Goal: Information Seeking & Learning: Check status

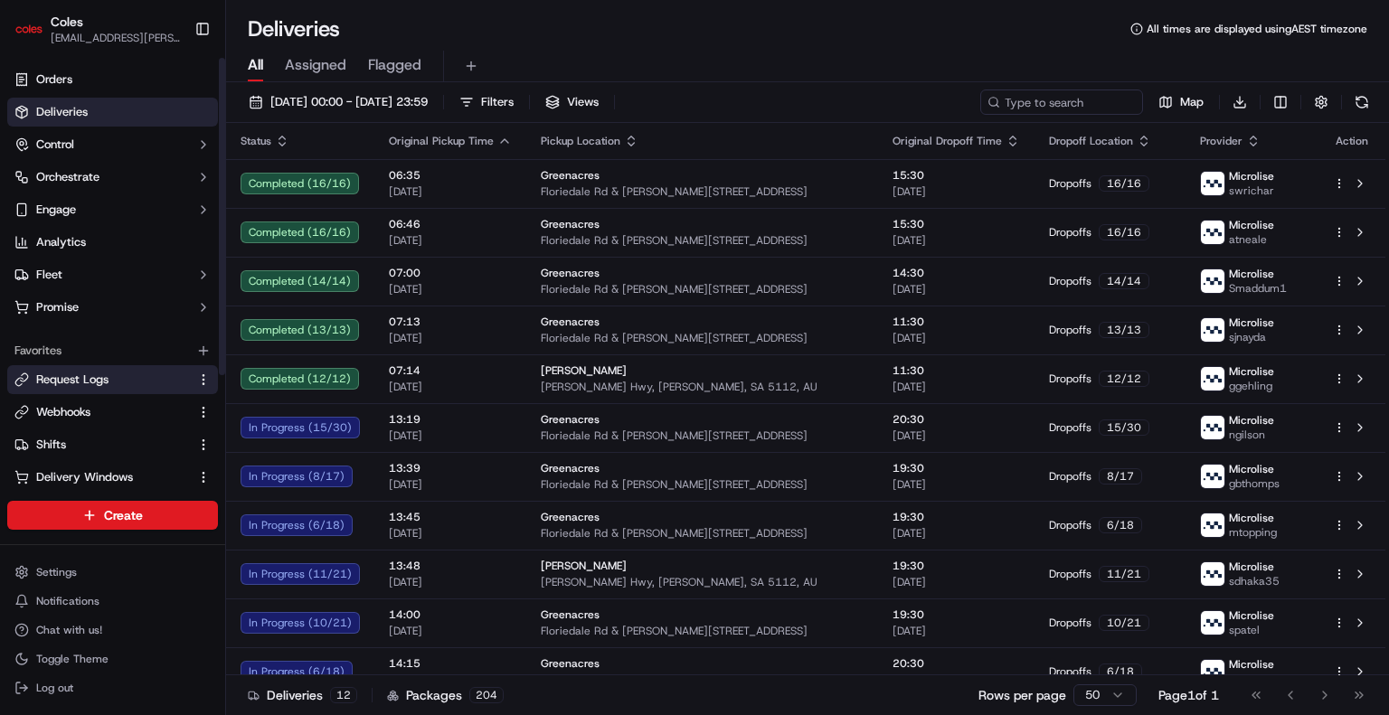
click at [94, 383] on span "Request Logs" at bounding box center [72, 380] width 72 height 16
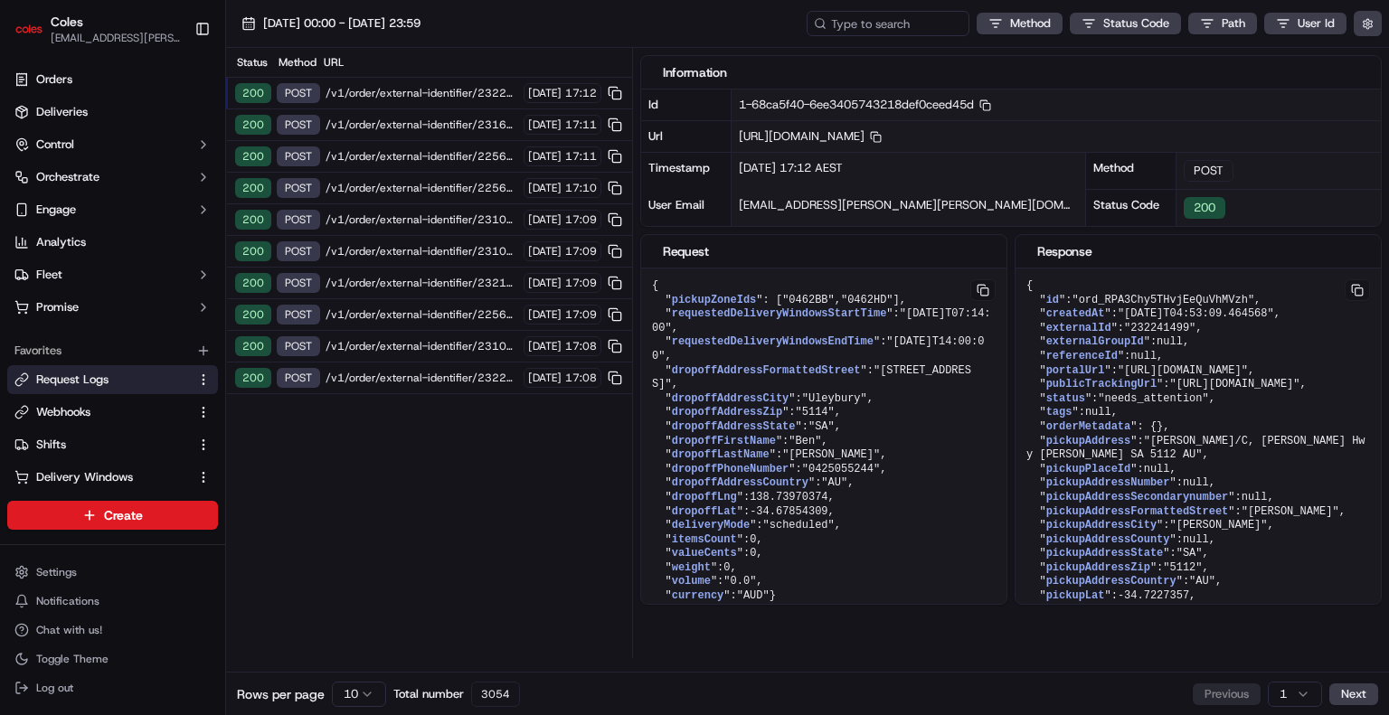
click at [385, 96] on span "/v1/order/external-identifier/232241499/delivery-window" at bounding box center [422, 93] width 193 height 14
click at [882, 133] on span "https://api.ap-southeast-2.usenash.com/v1/order/external-identifier/232241499/d…" at bounding box center [810, 135] width 143 height 15
copy span "232241499"
click at [874, 33] on input at bounding box center [860, 23] width 217 height 25
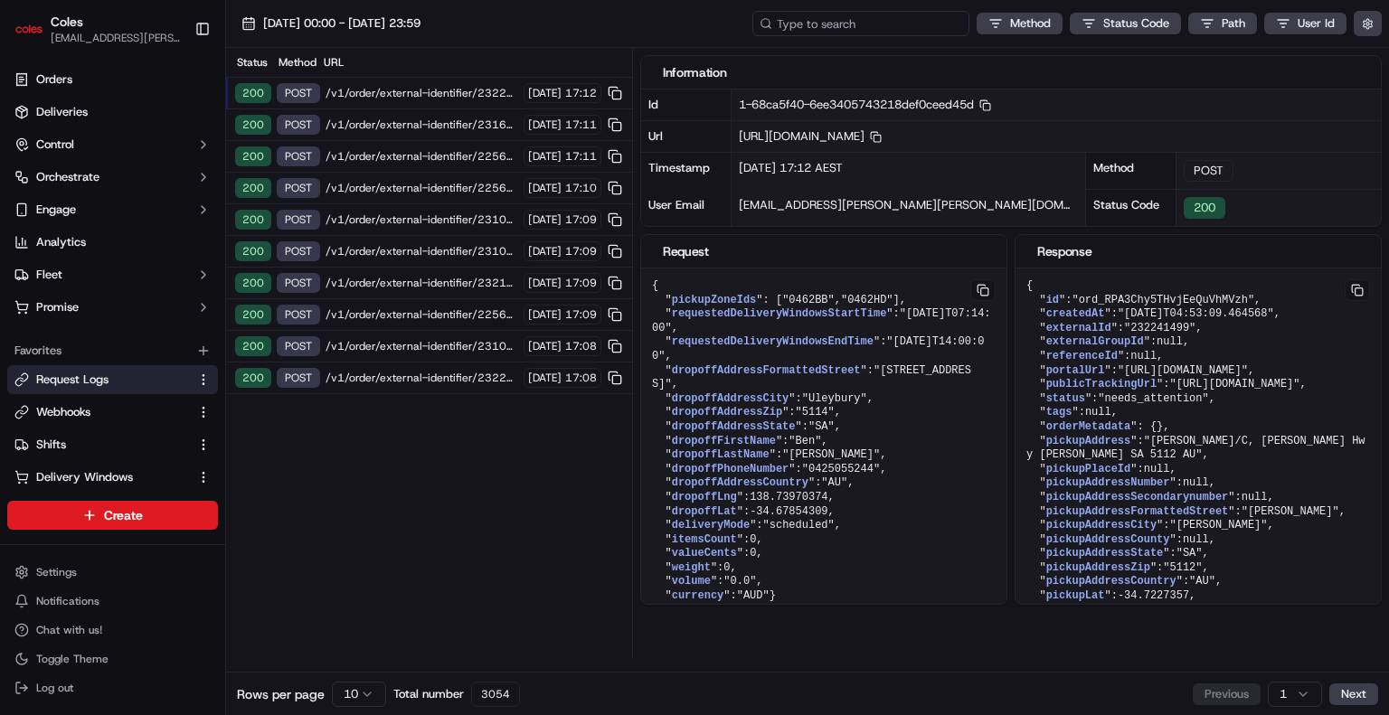
paste input "232241499"
type input "232241499"
click at [242, 37] on div "17/09/2025 00:00 - 17/09/2025 23:59 232241499 Method Status Code Path User Id" at bounding box center [807, 24] width 1163 height 48
click at [482, 92] on span "/v1/order/external-identifier/232241499/delivery-window" at bounding box center [422, 93] width 193 height 14
click at [485, 122] on span "/v1/order/external-identifier/232203975/delivery-window/confirm" at bounding box center [422, 125] width 193 height 14
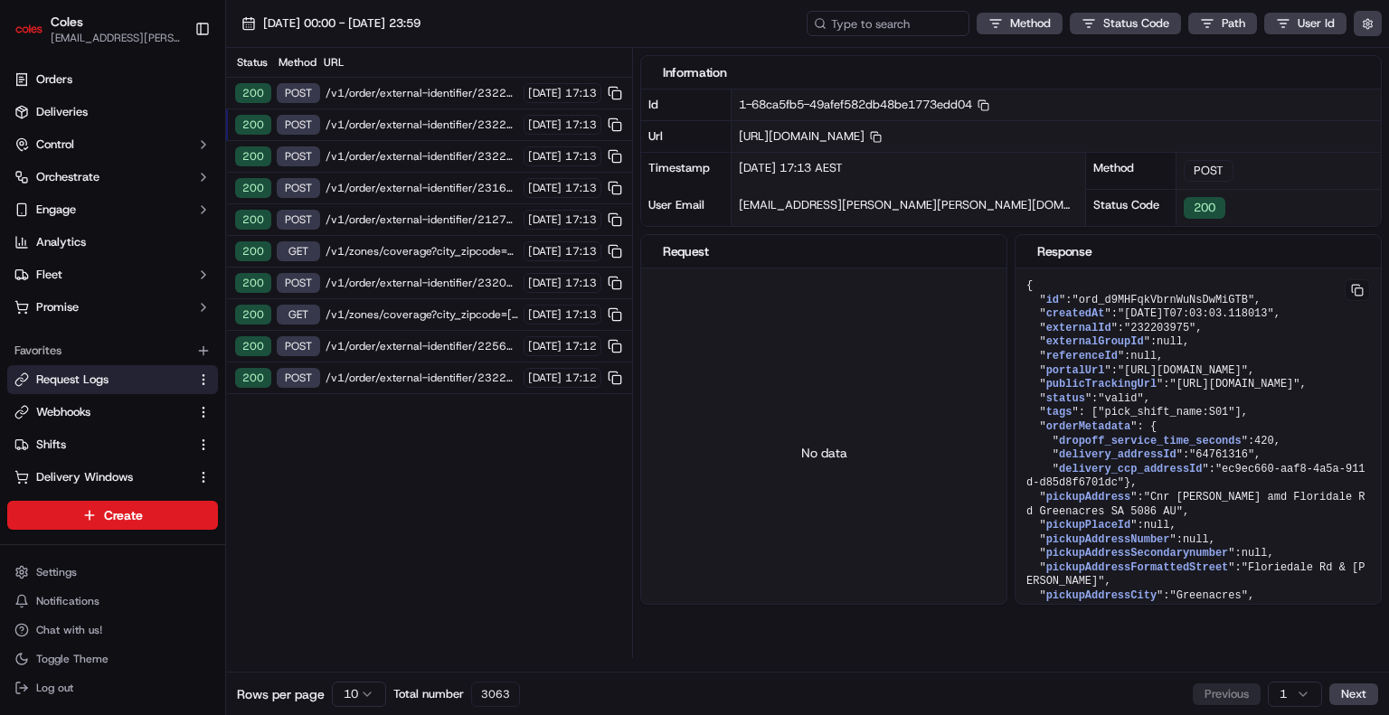
click at [480, 153] on span "/v1/order/external-identifier/232203975/delivery-window" at bounding box center [422, 156] width 193 height 14
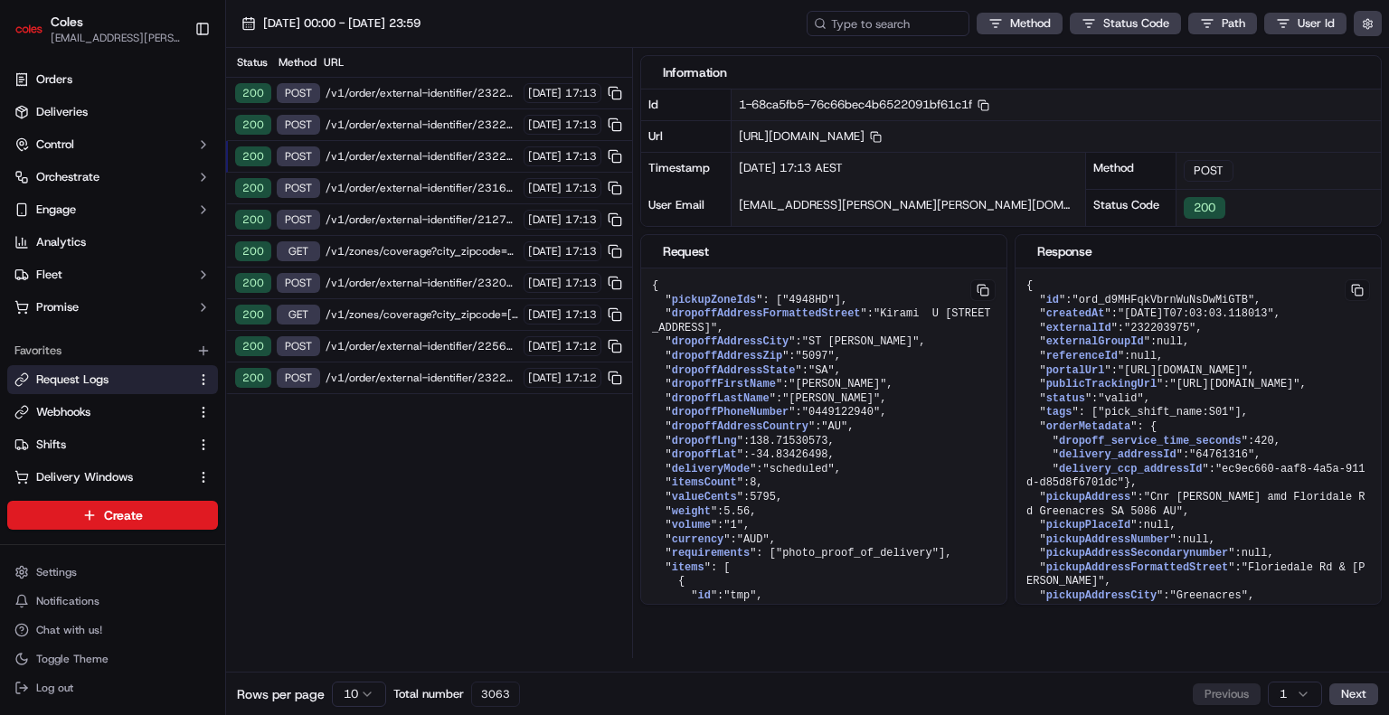
click at [486, 122] on span "/v1/order/external-identifier/232203975/delivery-window/confirm" at bounding box center [422, 125] width 193 height 14
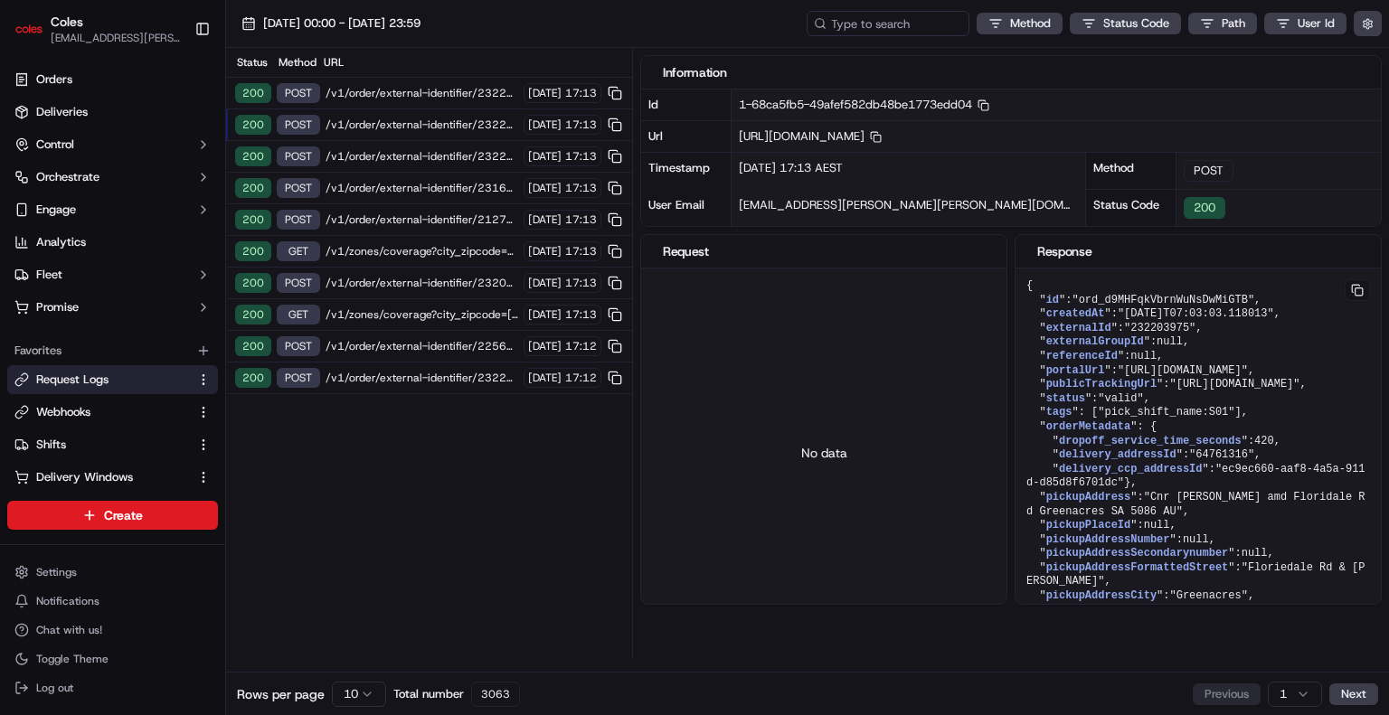
click at [482, 93] on span "/v1/order/external-identifier/232241499/delivery-window" at bounding box center [422, 93] width 193 height 14
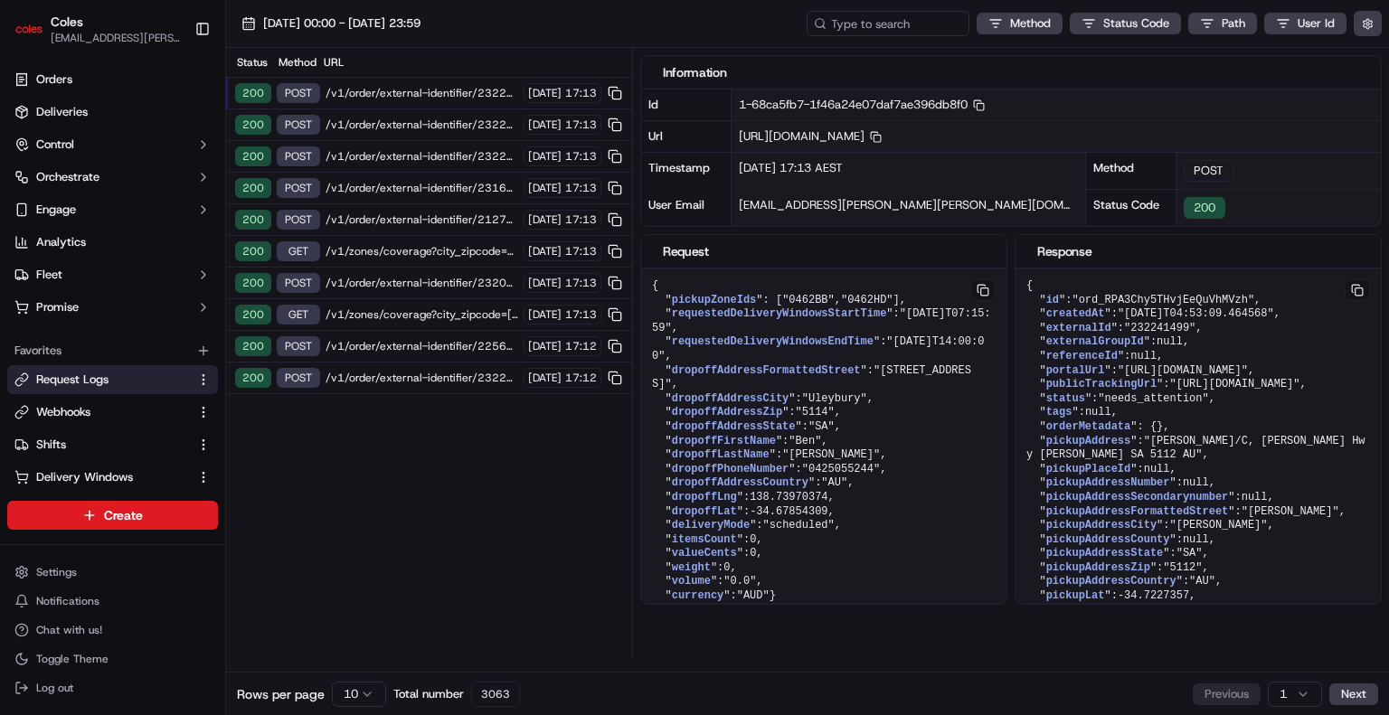
click at [477, 146] on div "200 POST /v1/order/external-identifier/232203975/delivery-window 17/09/2025 17:…" at bounding box center [429, 157] width 406 height 32
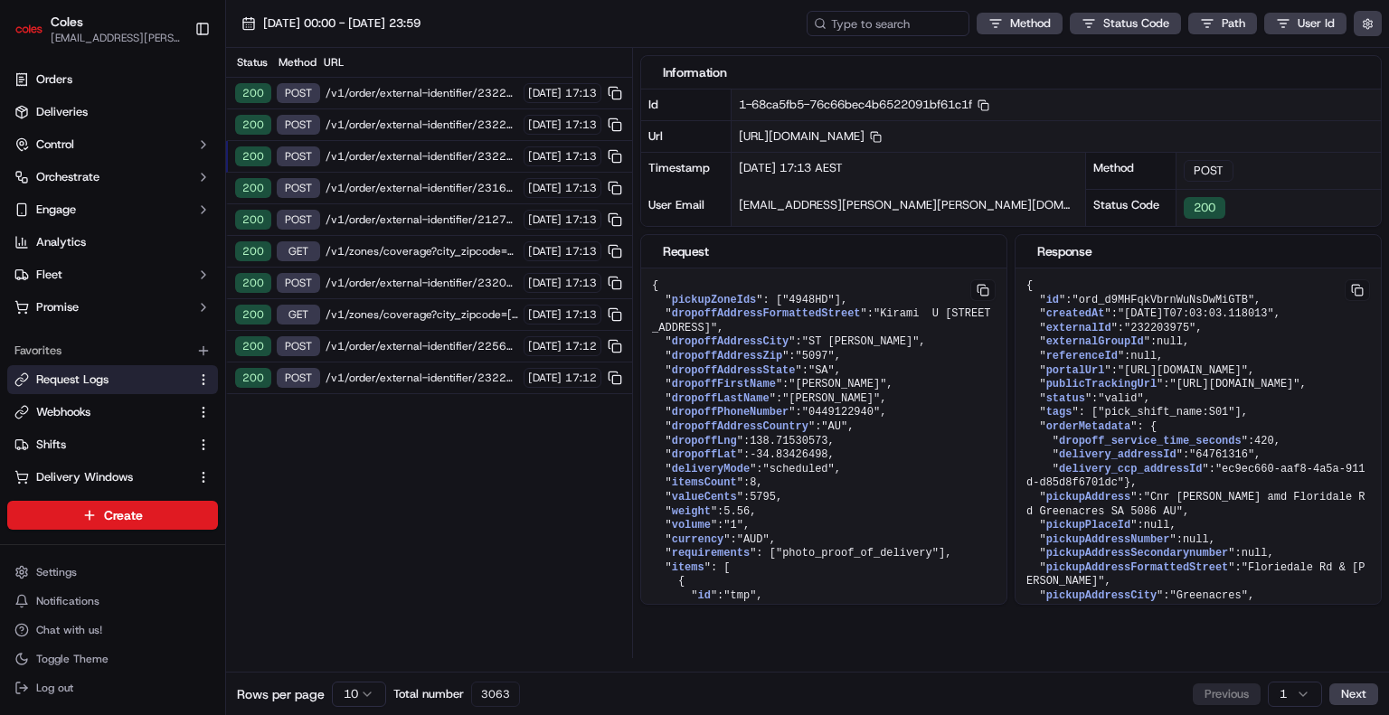
click at [481, 125] on span "/v1/order/external-identifier/232203975/delivery-window/confirm" at bounding box center [422, 125] width 193 height 14
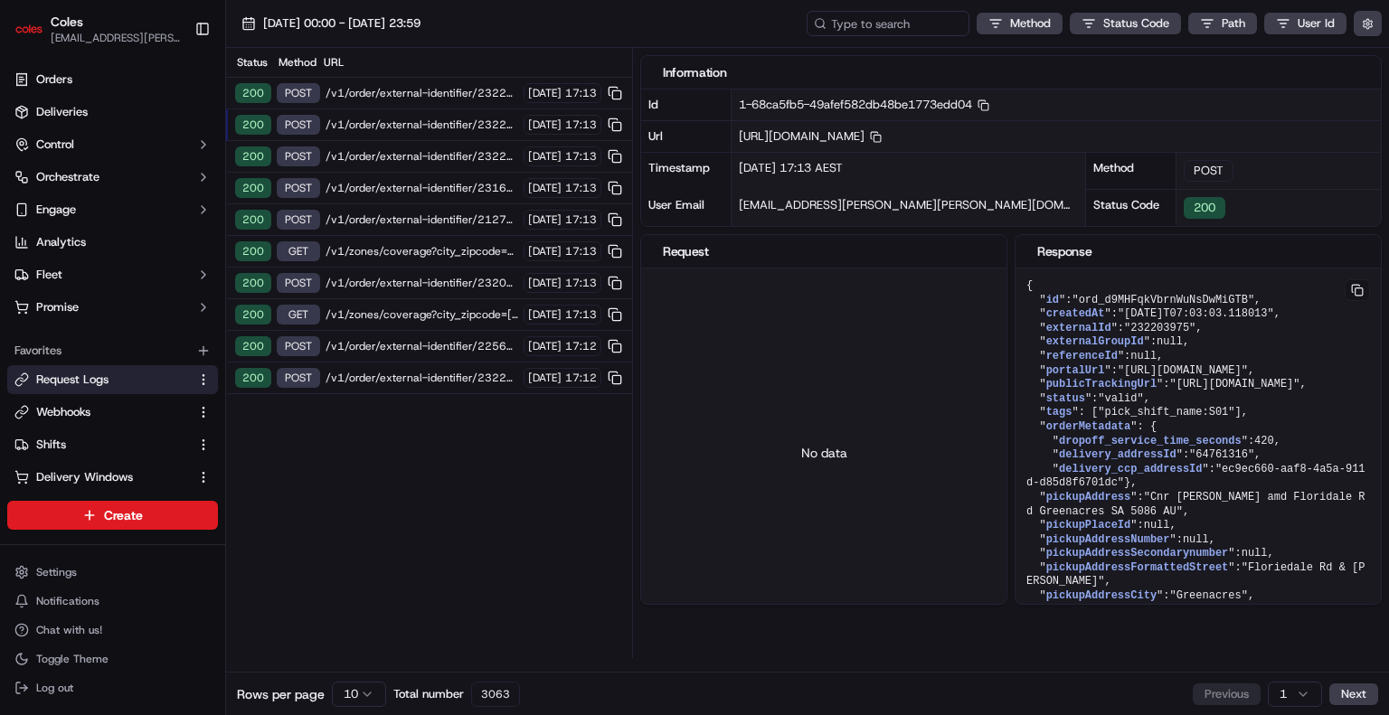
click at [487, 99] on span "/v1/order/external-identifier/232241499/delivery-window" at bounding box center [422, 93] width 193 height 14
click at [486, 90] on span "/v1/order/external-identifier/232241499/delivery-window" at bounding box center [422, 93] width 193 height 14
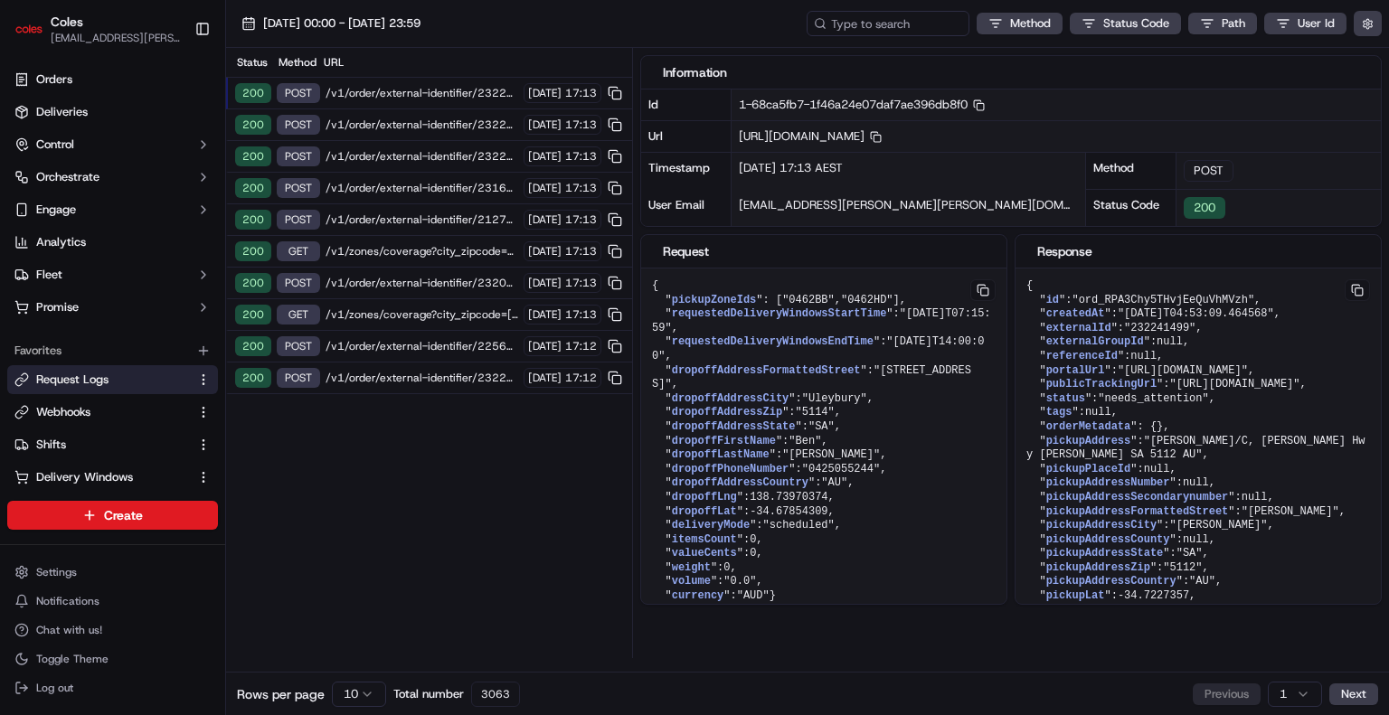
click at [528, 213] on span "[DATE]" at bounding box center [544, 220] width 33 height 14
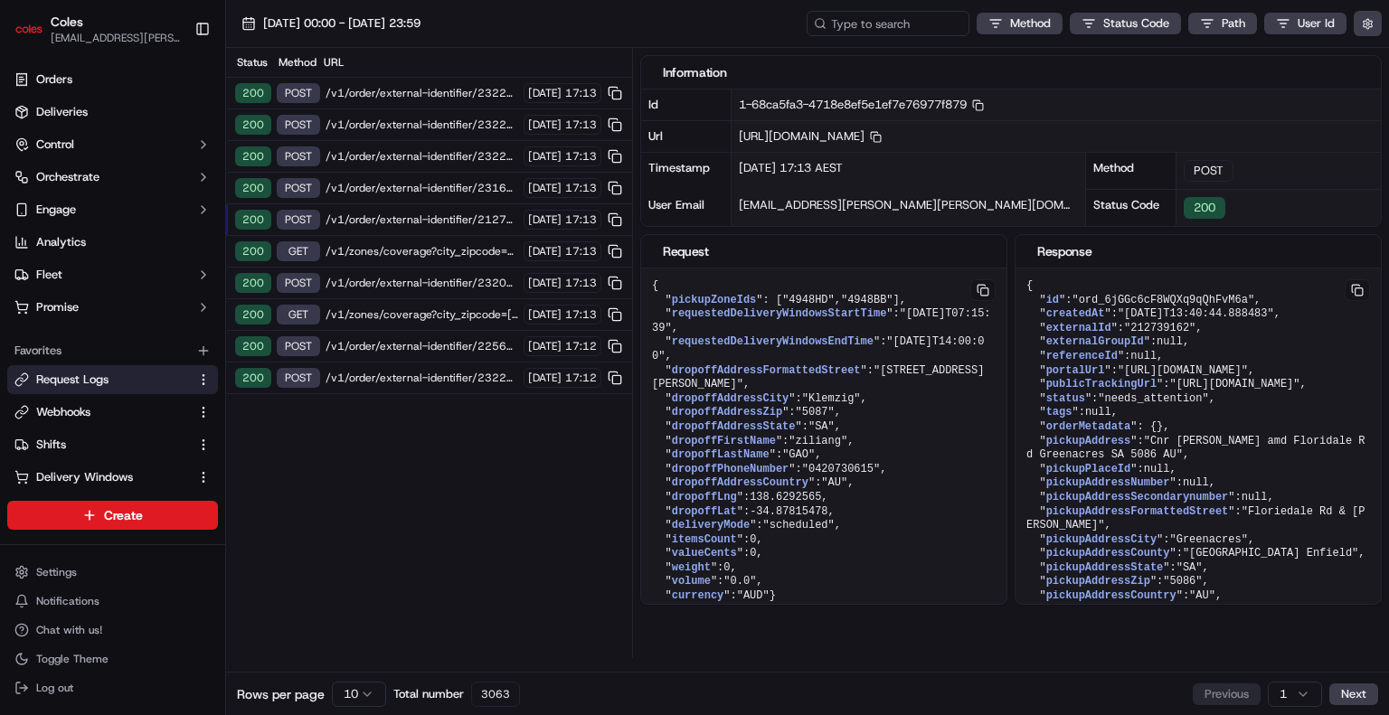
click at [430, 222] on span "/v1/order/external-identifier/212739162/delivery-window" at bounding box center [422, 220] width 193 height 14
click at [447, 185] on span "/v1/order/external-identifier/231683705/delivery-window" at bounding box center [422, 188] width 193 height 14
click at [456, 153] on span "/v1/order/external-identifier/232203975/delivery-window" at bounding box center [422, 156] width 193 height 14
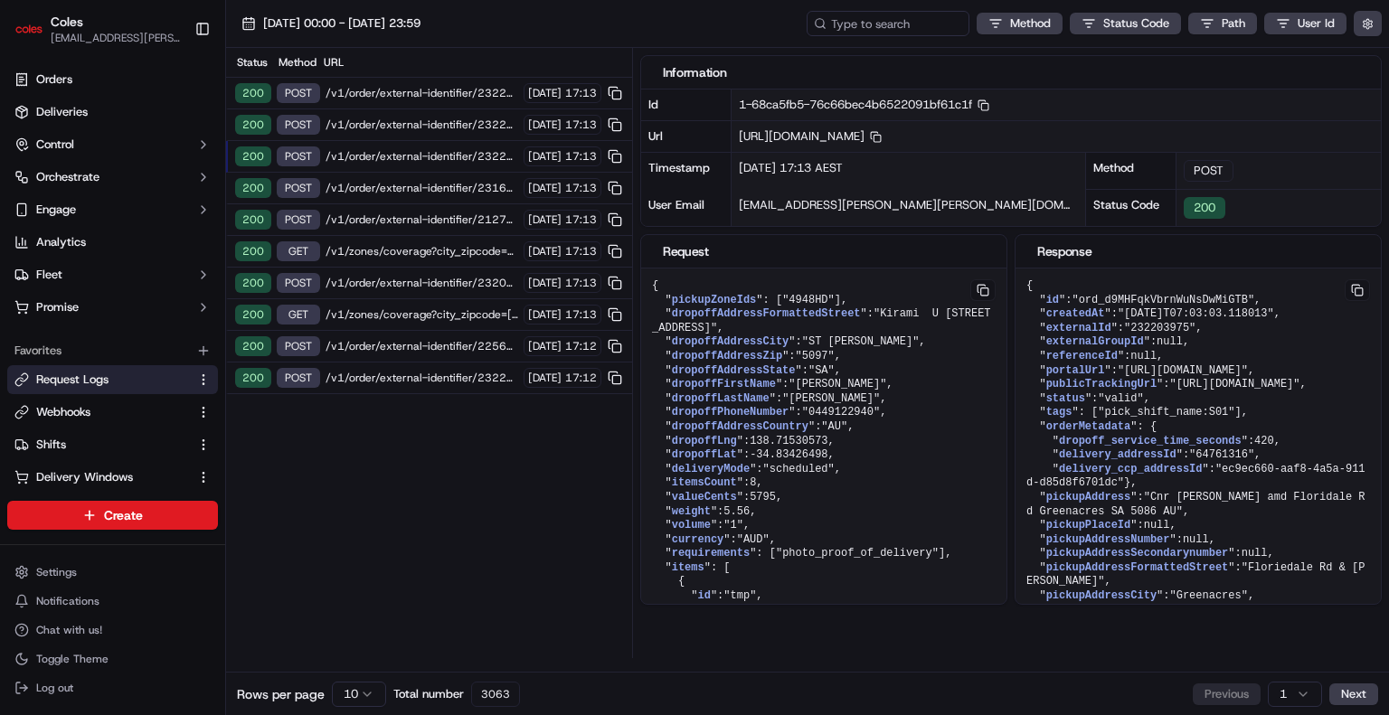
click at [457, 188] on span "/v1/order/external-identifier/231683705/delivery-window" at bounding box center [422, 188] width 193 height 14
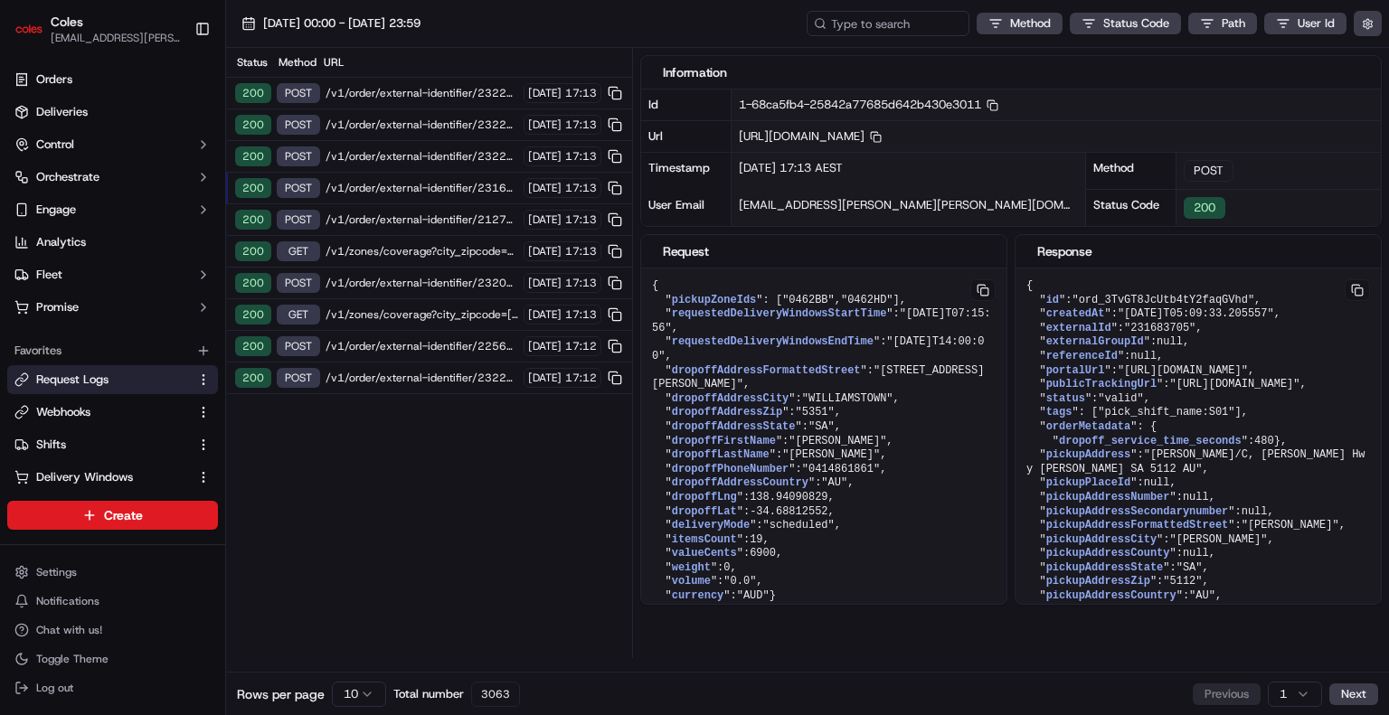
click at [438, 217] on span "/v1/order/external-identifier/212739162/delivery-window" at bounding box center [422, 220] width 193 height 14
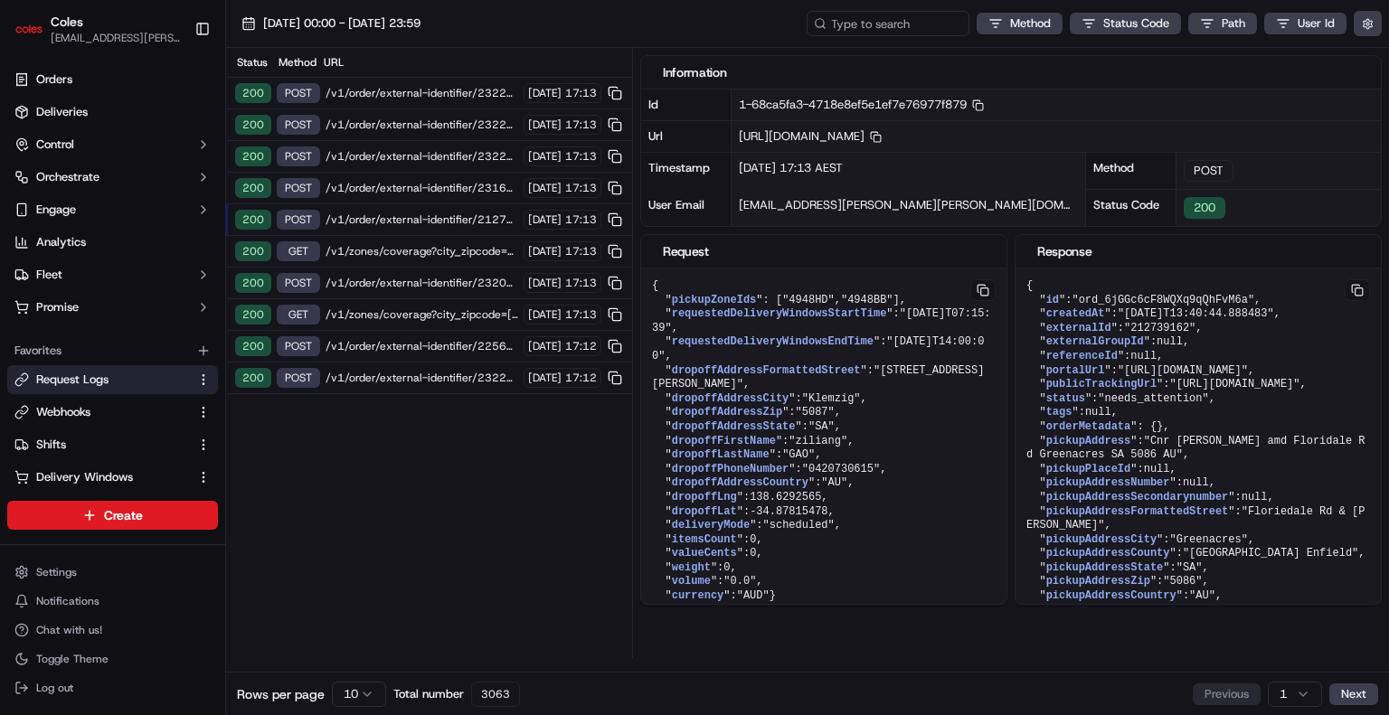
click at [416, 92] on span "/v1/order/external-identifier/232241499/delivery-window" at bounding box center [422, 93] width 193 height 14
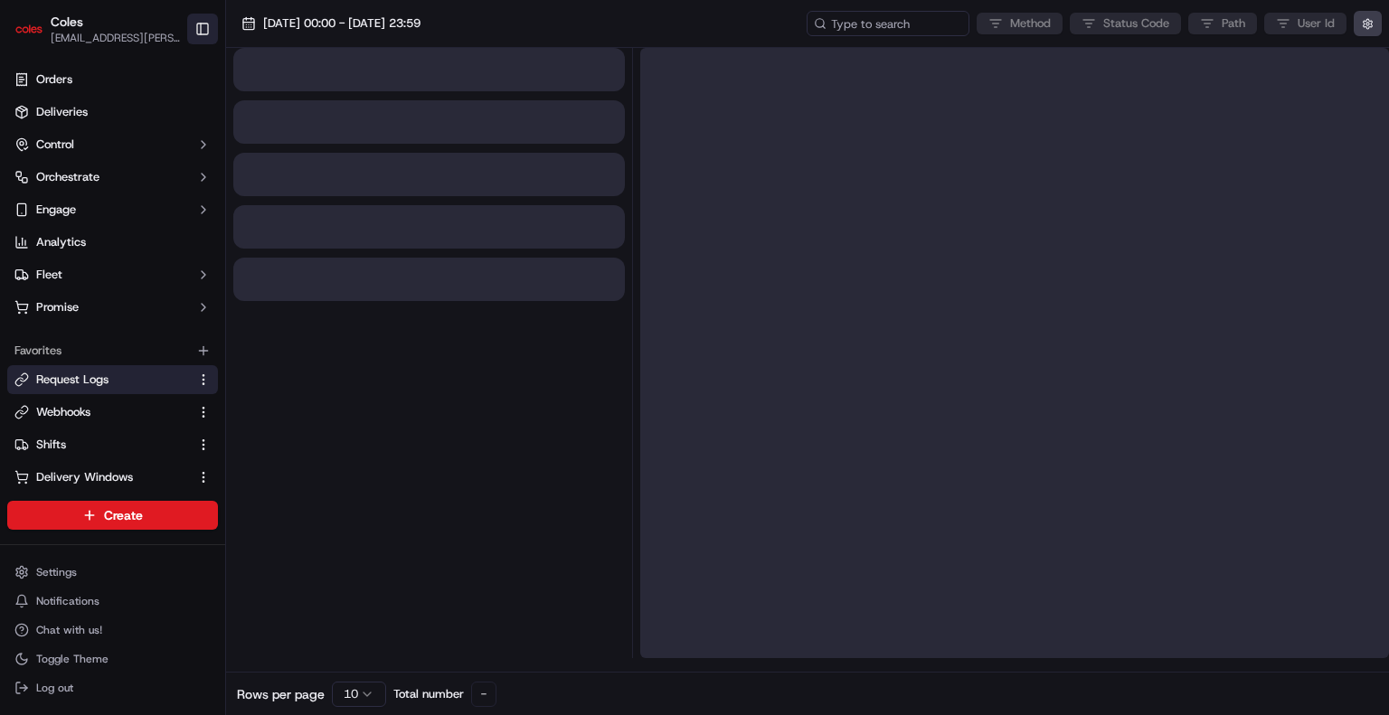
click at [199, 32] on button "Toggle Sidebar" at bounding box center [202, 29] width 31 height 31
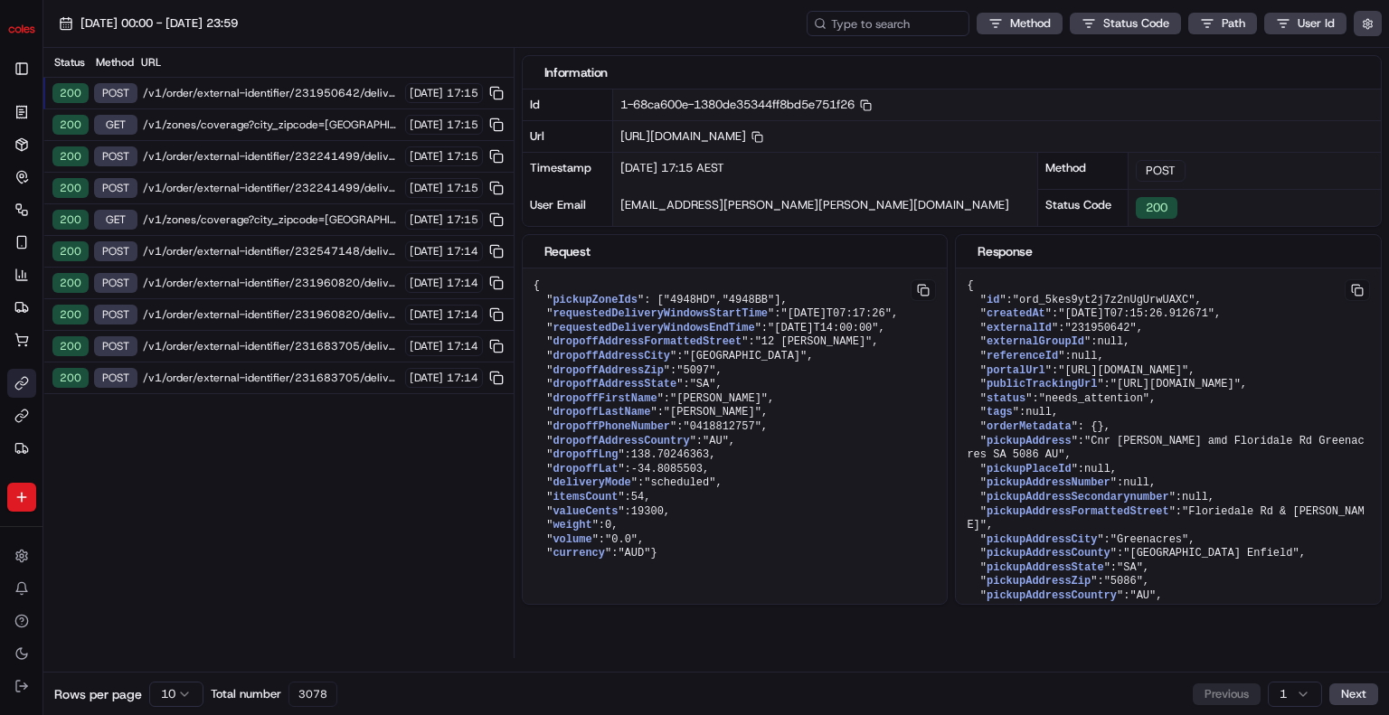
click at [304, 96] on span "/v1/order/external-identifier/231950642/delivery-window" at bounding box center [271, 93] width 257 height 14
click at [307, 91] on span "/v1/order/external-identifier/231950642/delivery-window" at bounding box center [271, 93] width 257 height 14
click at [299, 159] on span "/v1/order/external-identifier/232241499/delivery-window/book" at bounding box center [271, 156] width 257 height 14
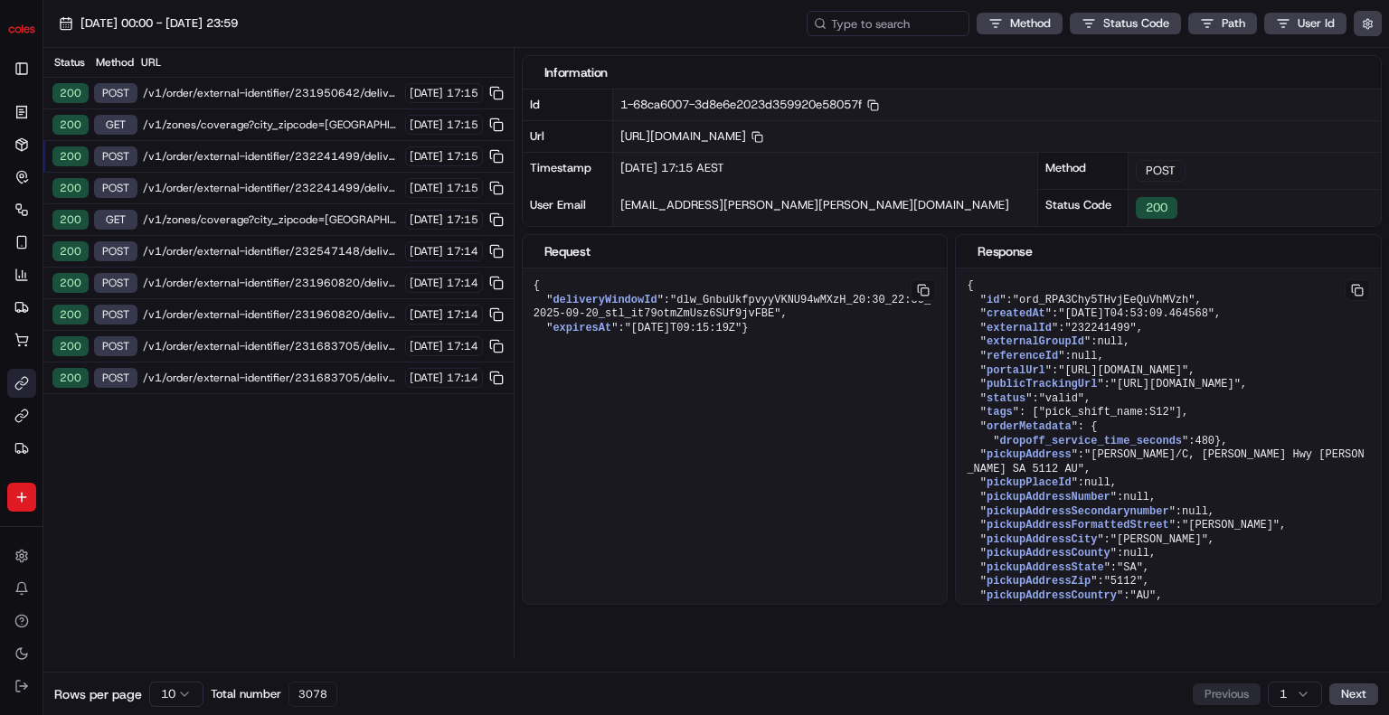
click at [304, 191] on span "/v1/order/external-identifier/232241499/delivery-window" at bounding box center [271, 188] width 257 height 14
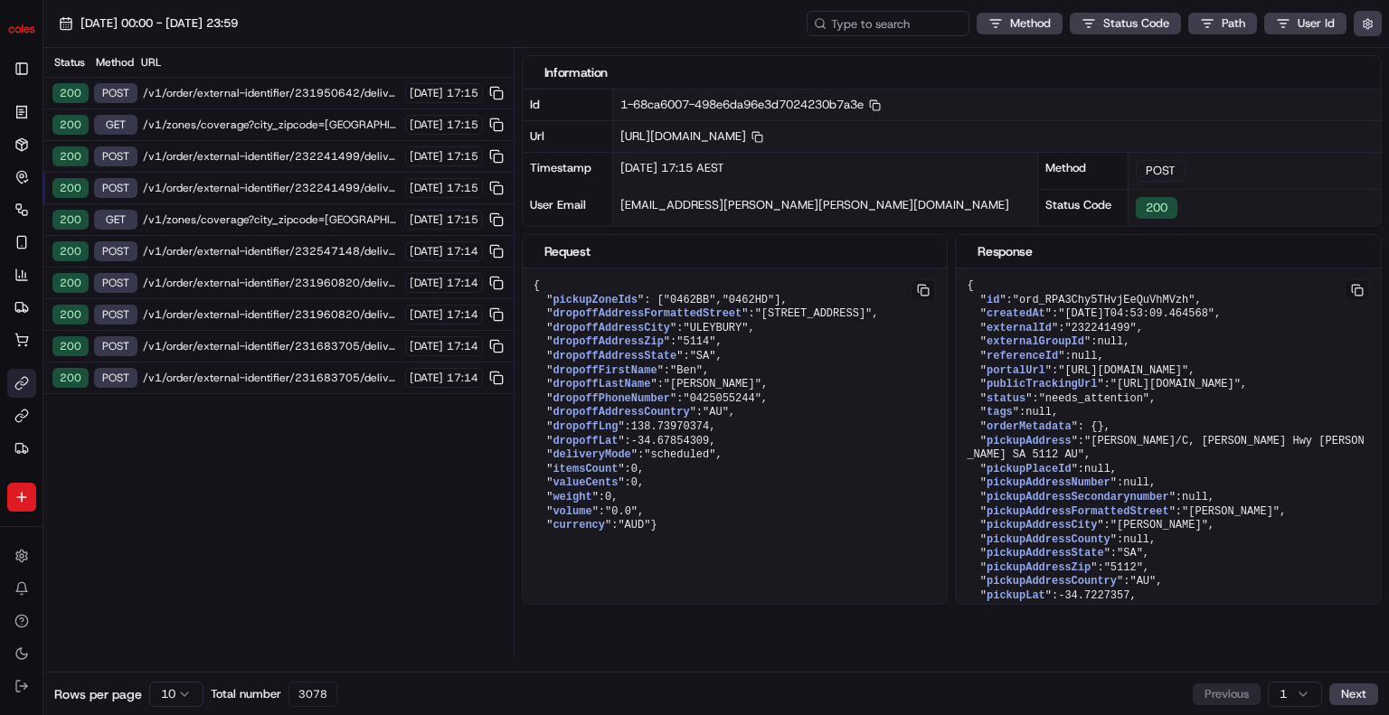
click at [304, 158] on span "/v1/order/external-identifier/232241499/delivery-window/book" at bounding box center [271, 156] width 257 height 14
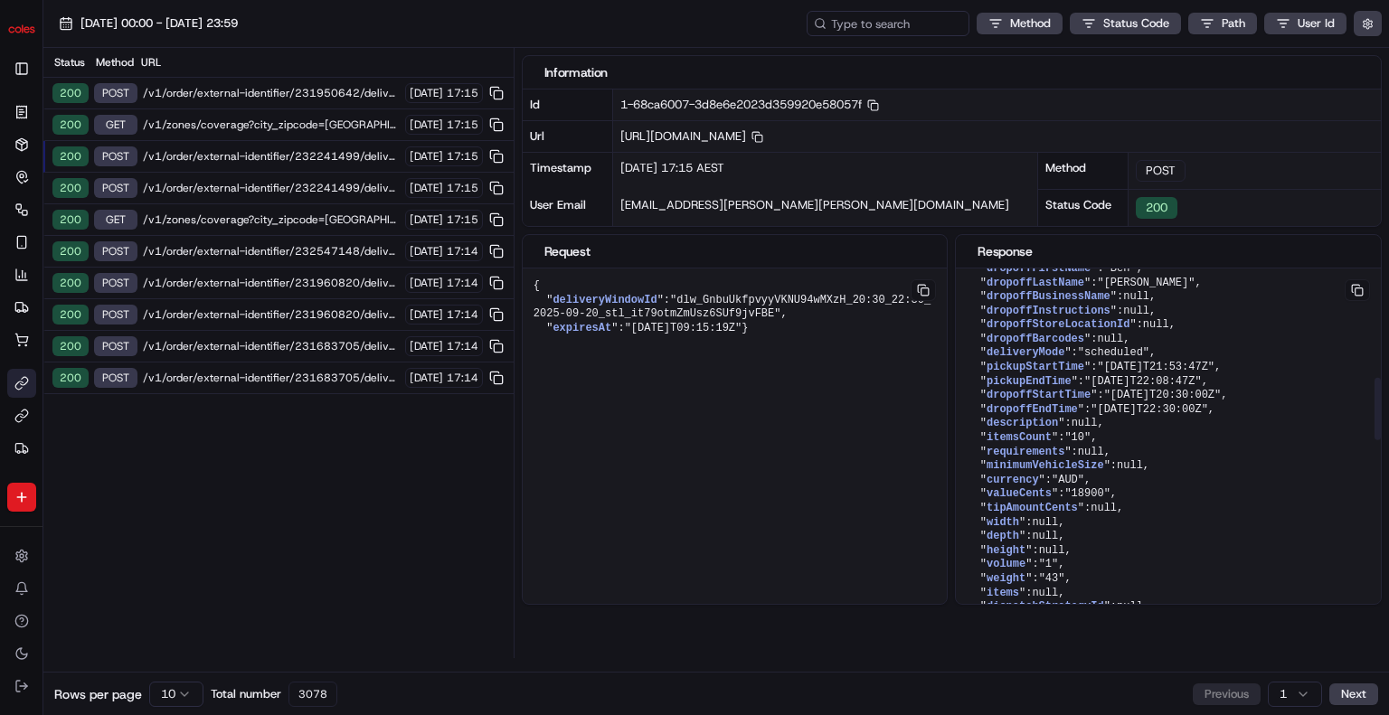
scroll to position [543, 0]
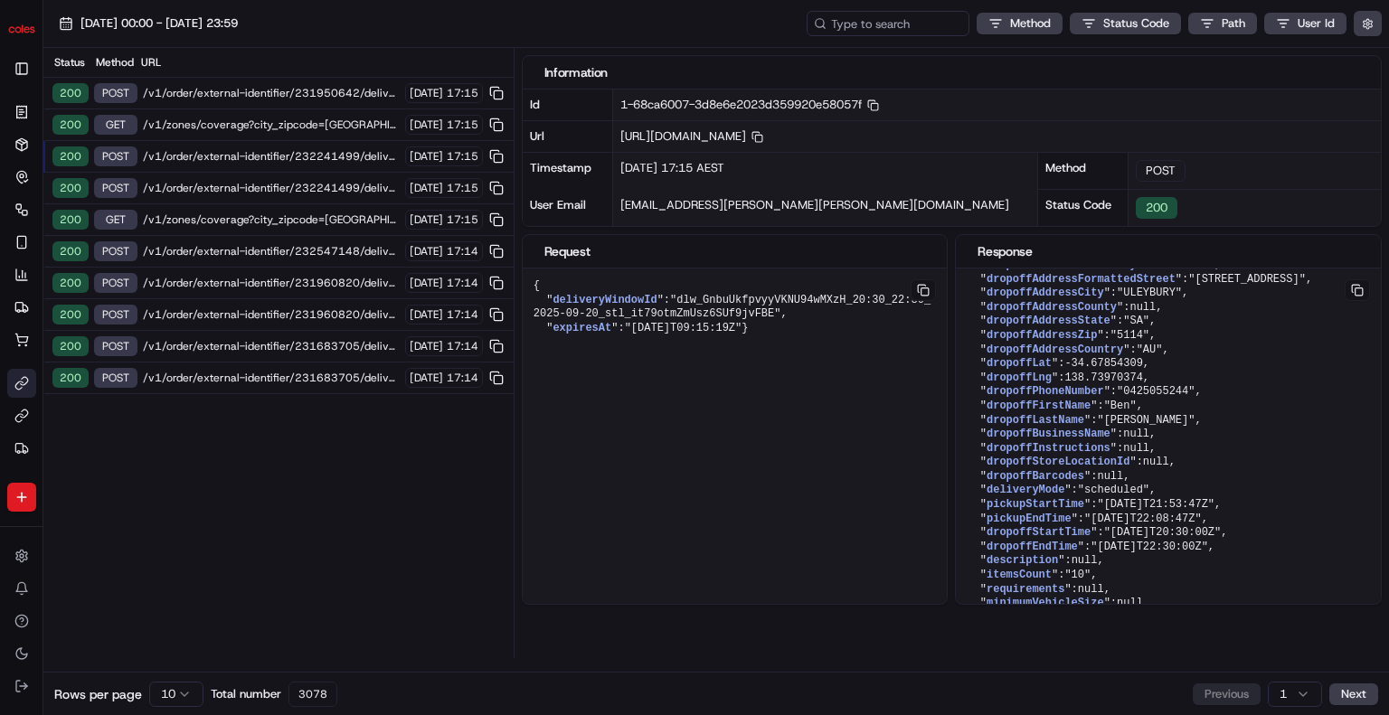
click at [1020, 126] on div "[URL][DOMAIN_NAME] Copy [URL][DOMAIN_NAME]" at bounding box center [997, 136] width 768 height 32
copy span "232241499"
click at [893, 12] on input at bounding box center [860, 23] width 217 height 25
paste input "232241499"
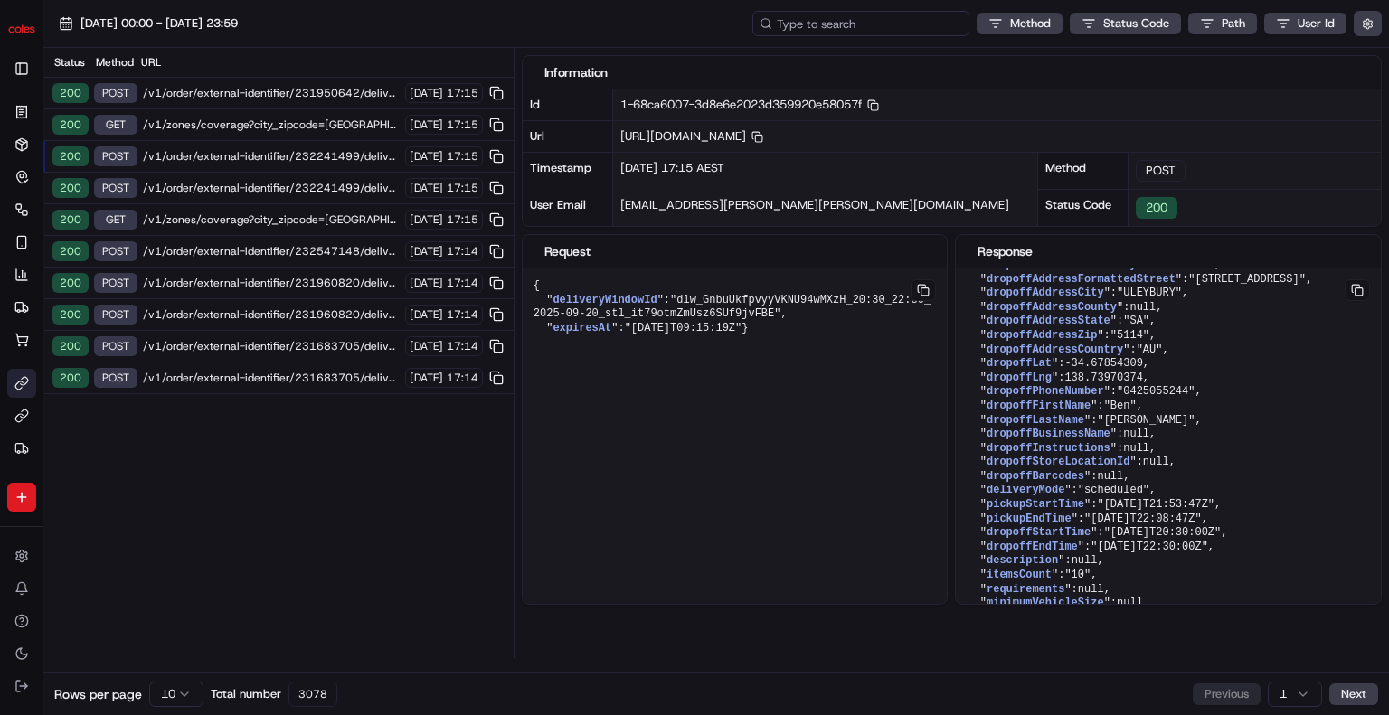
type input "232241499"
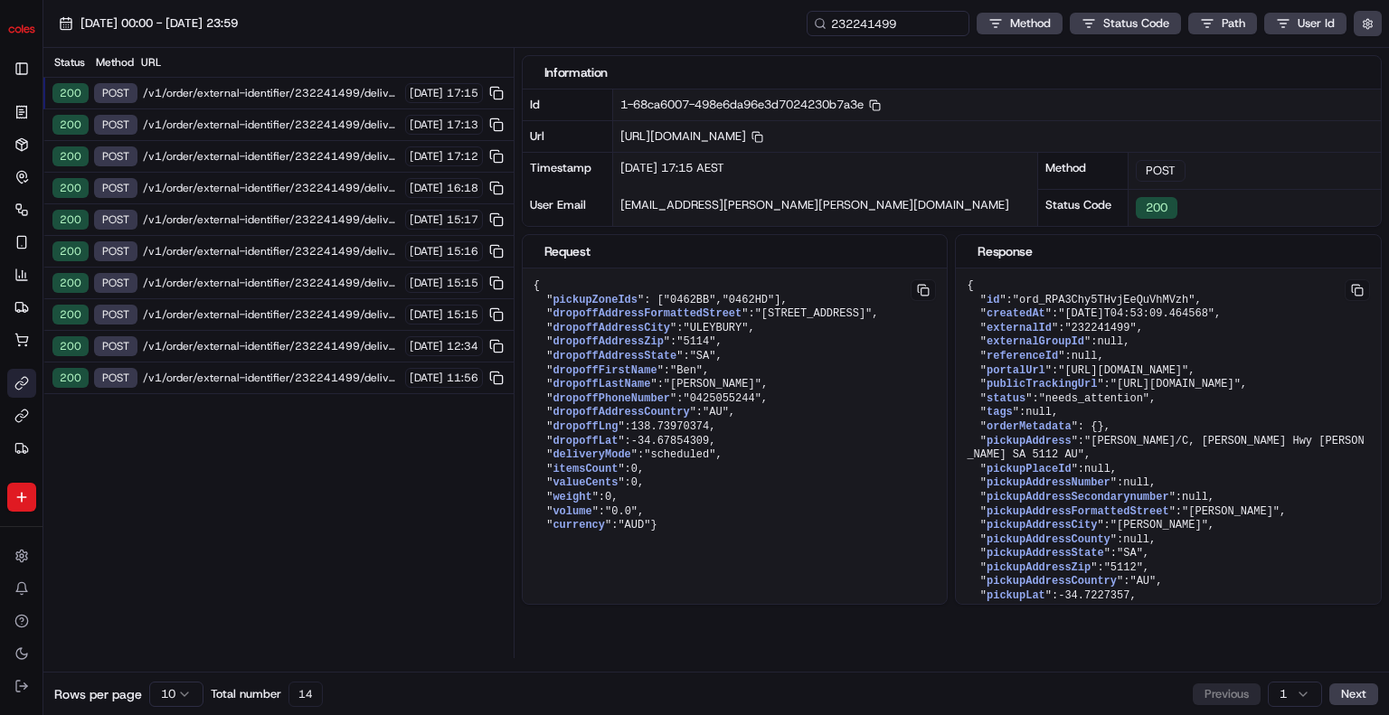
click at [349, 92] on span "/v1/order/external-identifier/232241499/delivery-window" at bounding box center [271, 93] width 257 height 14
click at [338, 118] on span "/v1/order/external-identifier/232241499/delivery-window" at bounding box center [271, 125] width 257 height 14
click at [330, 149] on span "/v1/order/external-identifier/232241499/delivery-window" at bounding box center [271, 156] width 257 height 14
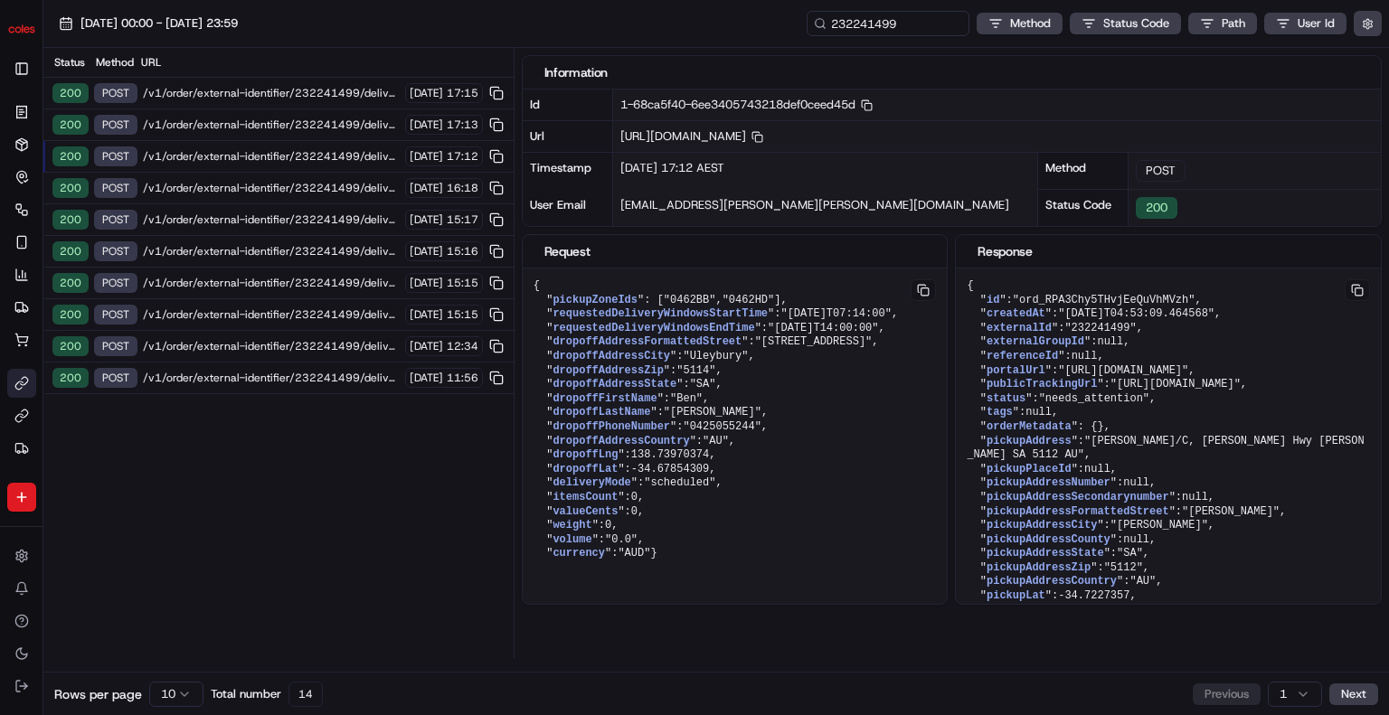
click at [333, 120] on span "/v1/order/external-identifier/232241499/delivery-window" at bounding box center [271, 125] width 257 height 14
click at [338, 93] on span "/v1/order/external-identifier/232241499/delivery-window" at bounding box center [271, 93] width 257 height 14
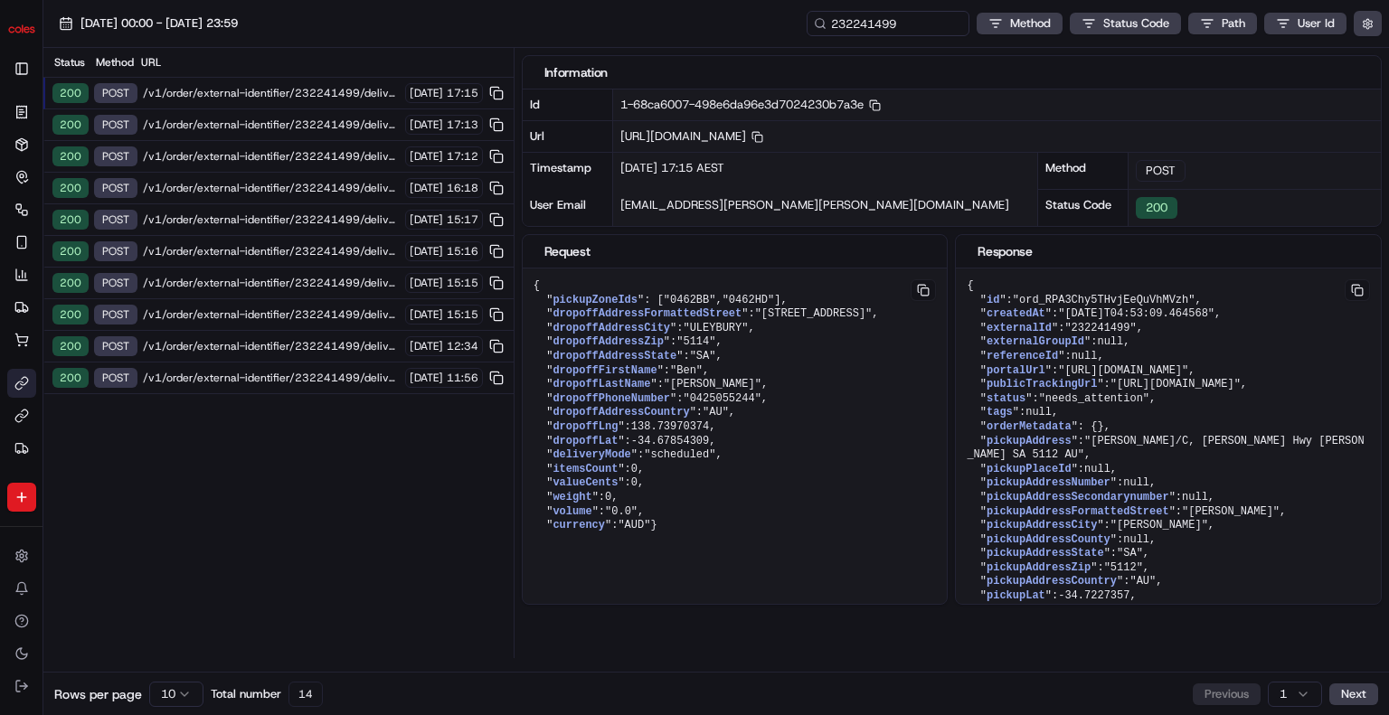
click at [334, 122] on span "/v1/order/external-identifier/232241499/delivery-window" at bounding box center [271, 125] width 257 height 14
click at [329, 156] on span "/v1/order/external-identifier/232241499/delivery-window" at bounding box center [271, 156] width 257 height 14
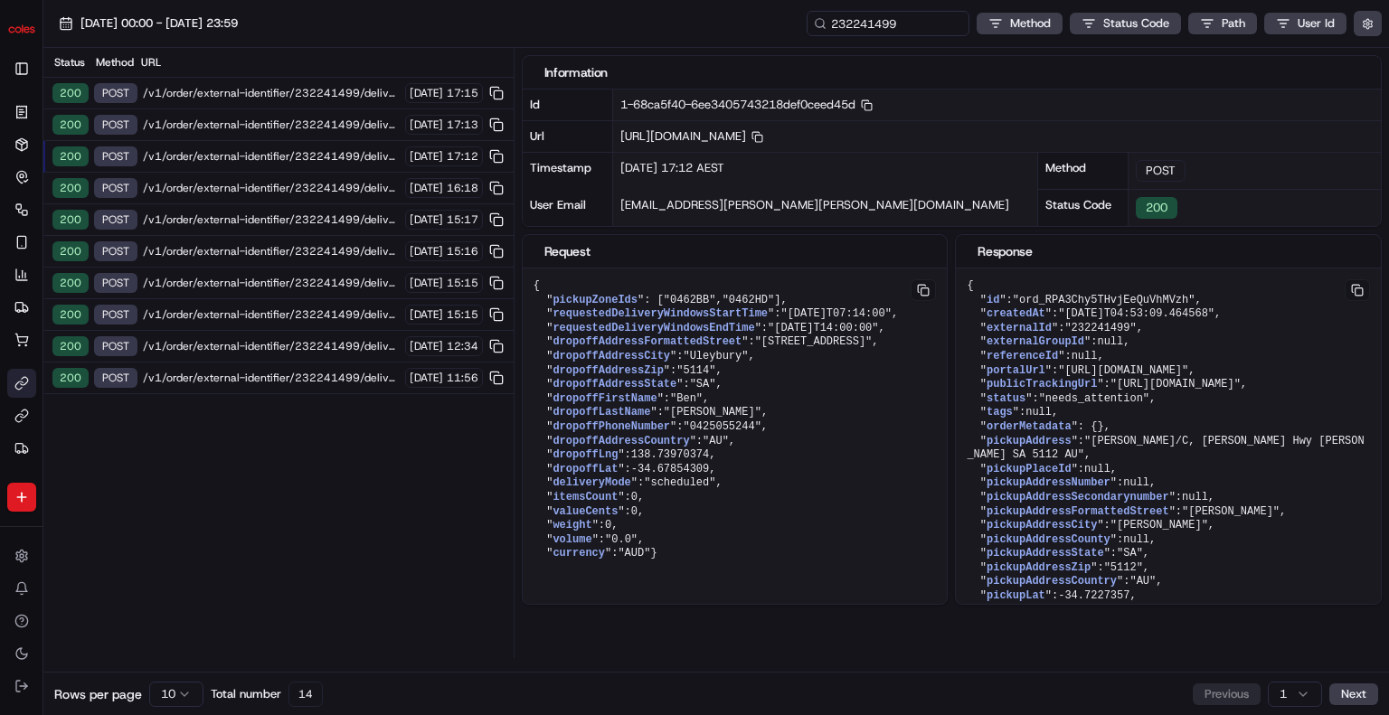
click at [326, 123] on span "/v1/order/external-identifier/232241499/delivery-window" at bounding box center [271, 125] width 257 height 14
click at [329, 90] on span "/v1/order/external-identifier/232241499/delivery-window" at bounding box center [271, 93] width 257 height 14
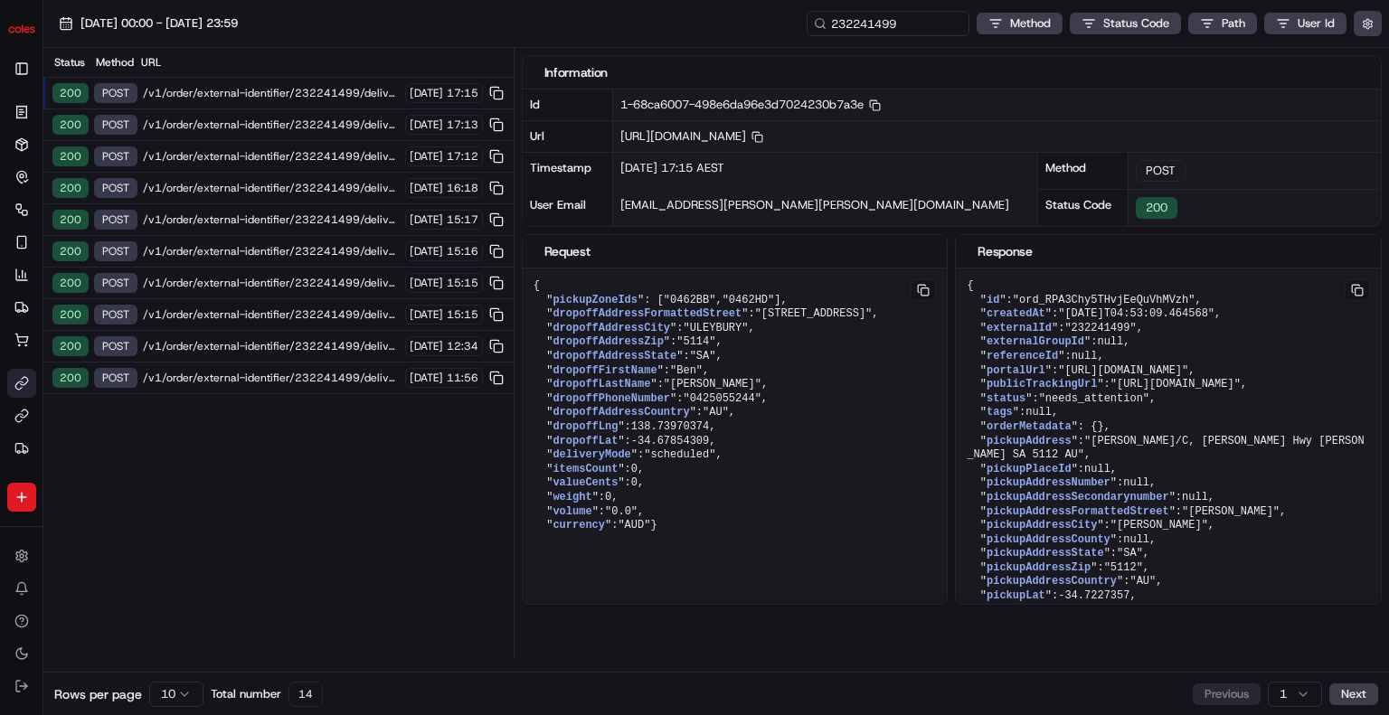
drag, startPoint x: 326, startPoint y: 117, endPoint x: 327, endPoint y: 90, distance: 26.3
click at [326, 118] on span "/v1/order/external-identifier/232241499/delivery-window" at bounding box center [271, 125] width 257 height 14
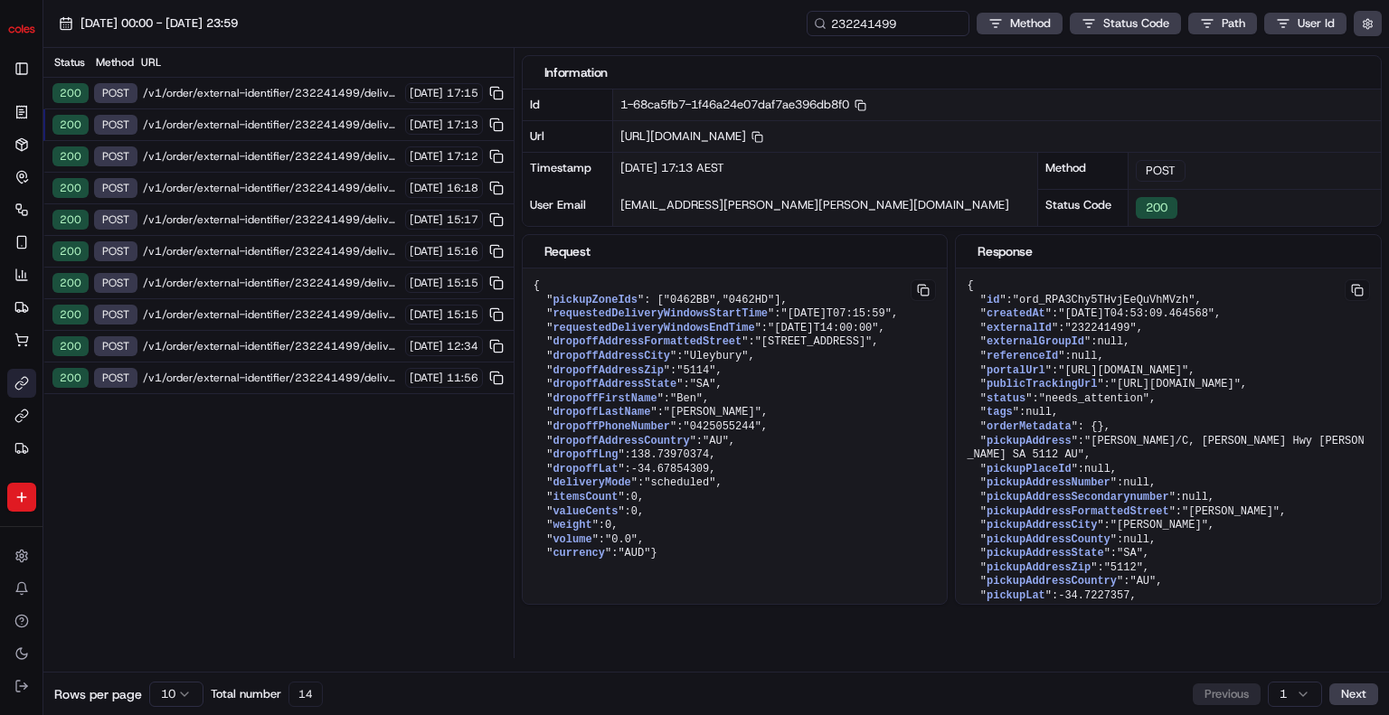
click at [327, 90] on span "/v1/order/external-identifier/232241499/delivery-window" at bounding box center [271, 93] width 257 height 14
click at [315, 122] on span "/v1/order/external-identifier/232241499/delivery-window" at bounding box center [271, 125] width 257 height 14
click at [321, 93] on span "/v1/order/external-identifier/232241499/delivery-window" at bounding box center [271, 93] width 257 height 14
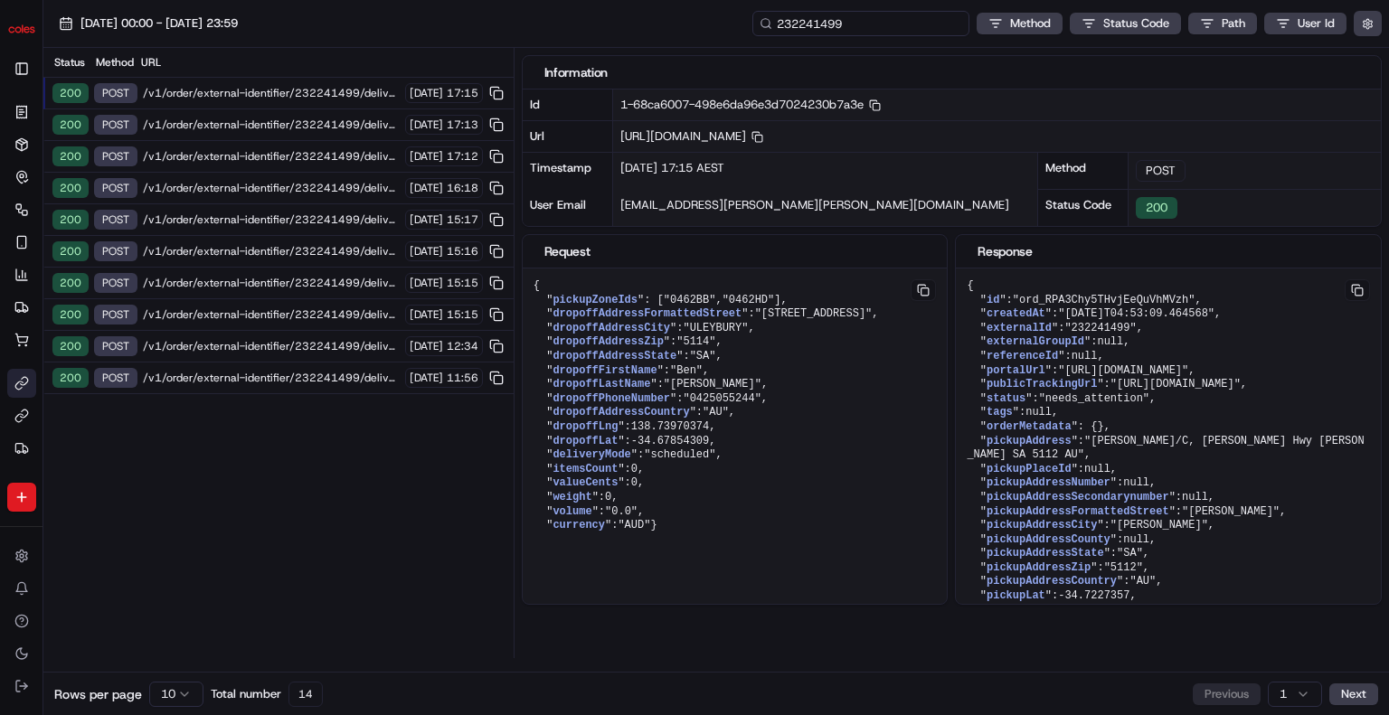
click at [930, 16] on input "232241499" at bounding box center [860, 23] width 217 height 25
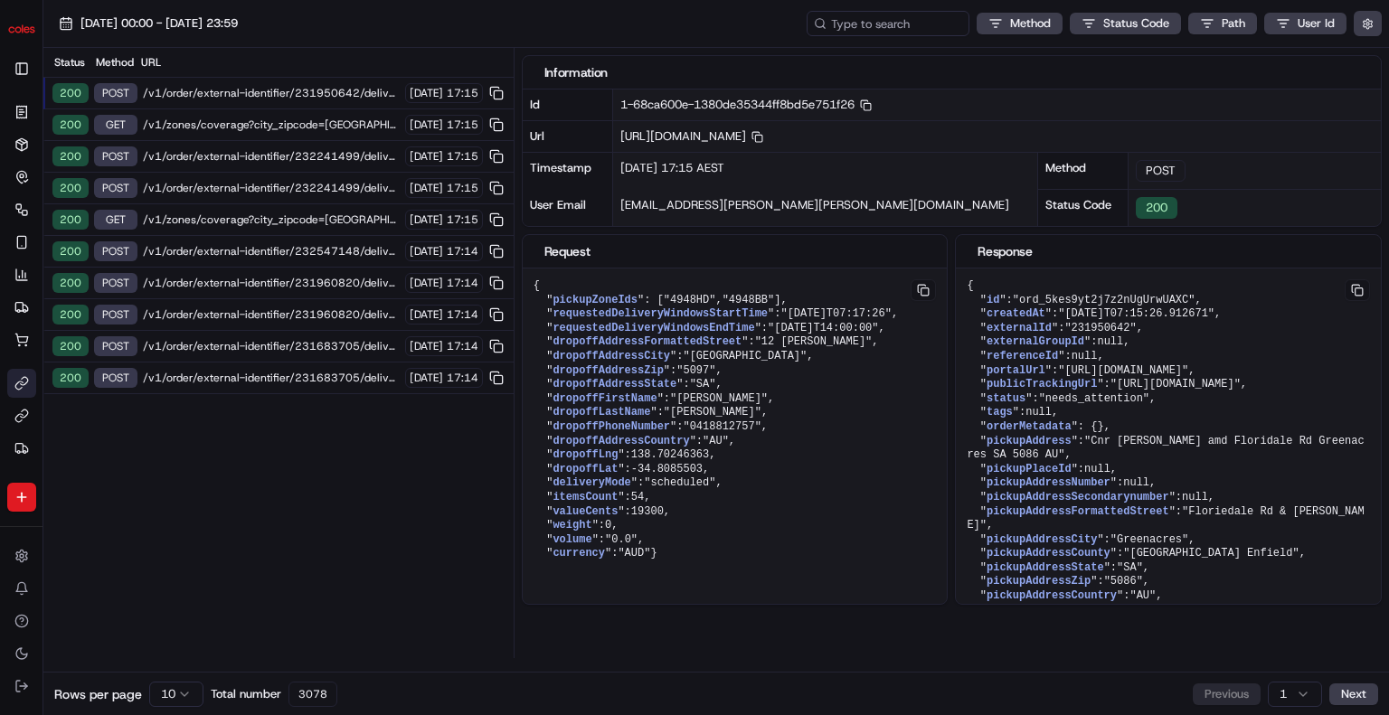
click at [275, 155] on span "/v1/order/external-identifier/232241499/delivery-window/book" at bounding box center [271, 156] width 257 height 14
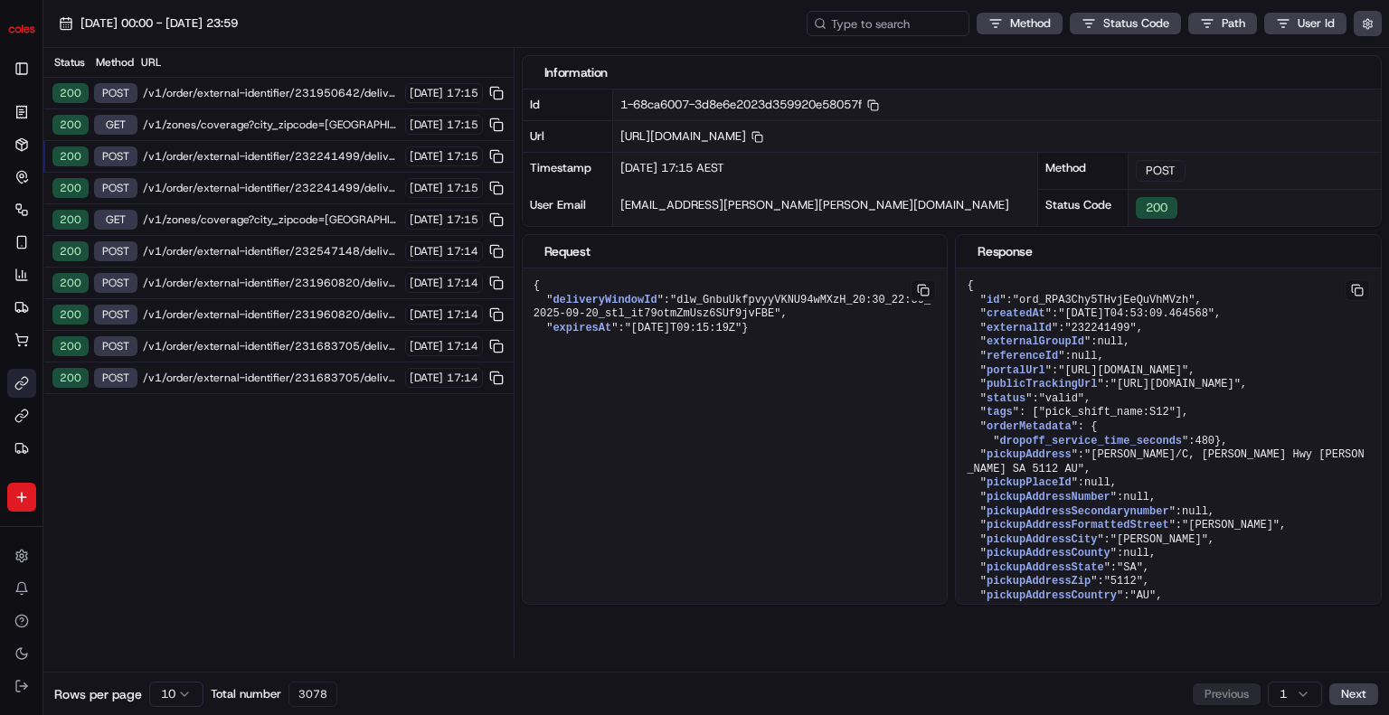
click at [260, 183] on span "/v1/order/external-identifier/232241499/delivery-window" at bounding box center [271, 188] width 257 height 14
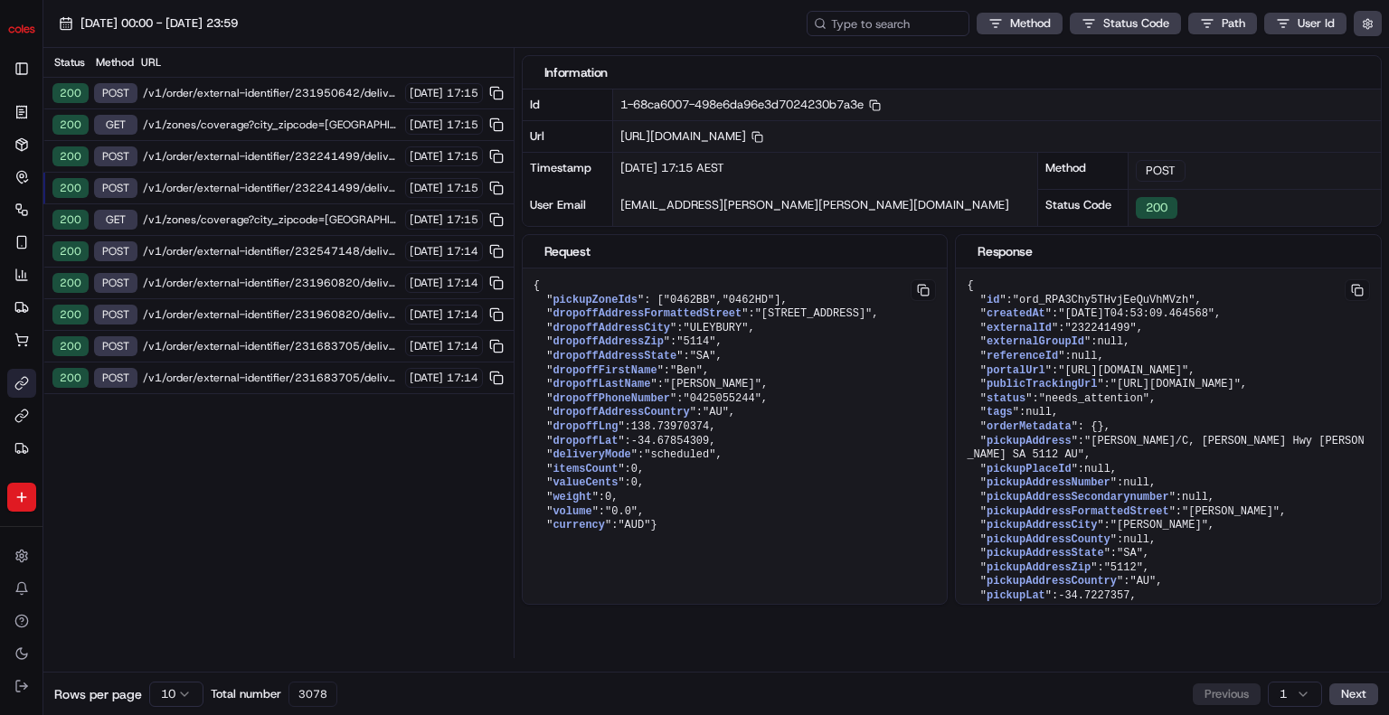
click at [286, 255] on span "/v1/order/external-identifier/232547148/delivery-window" at bounding box center [271, 251] width 257 height 14
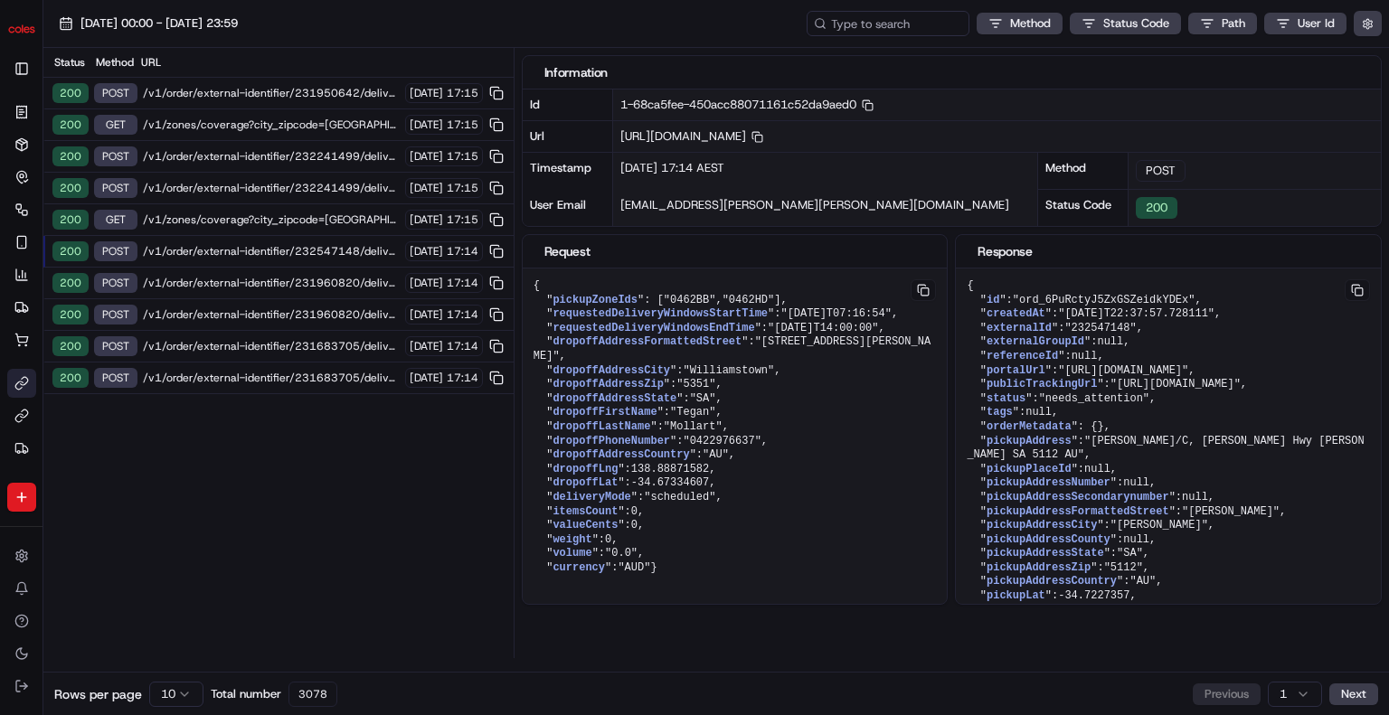
click at [291, 249] on span "/v1/order/external-identifier/232547148/delivery-window" at bounding box center [271, 251] width 257 height 14
click at [306, 186] on span "/v1/order/external-identifier/232241499/delivery-window" at bounding box center [271, 188] width 257 height 14
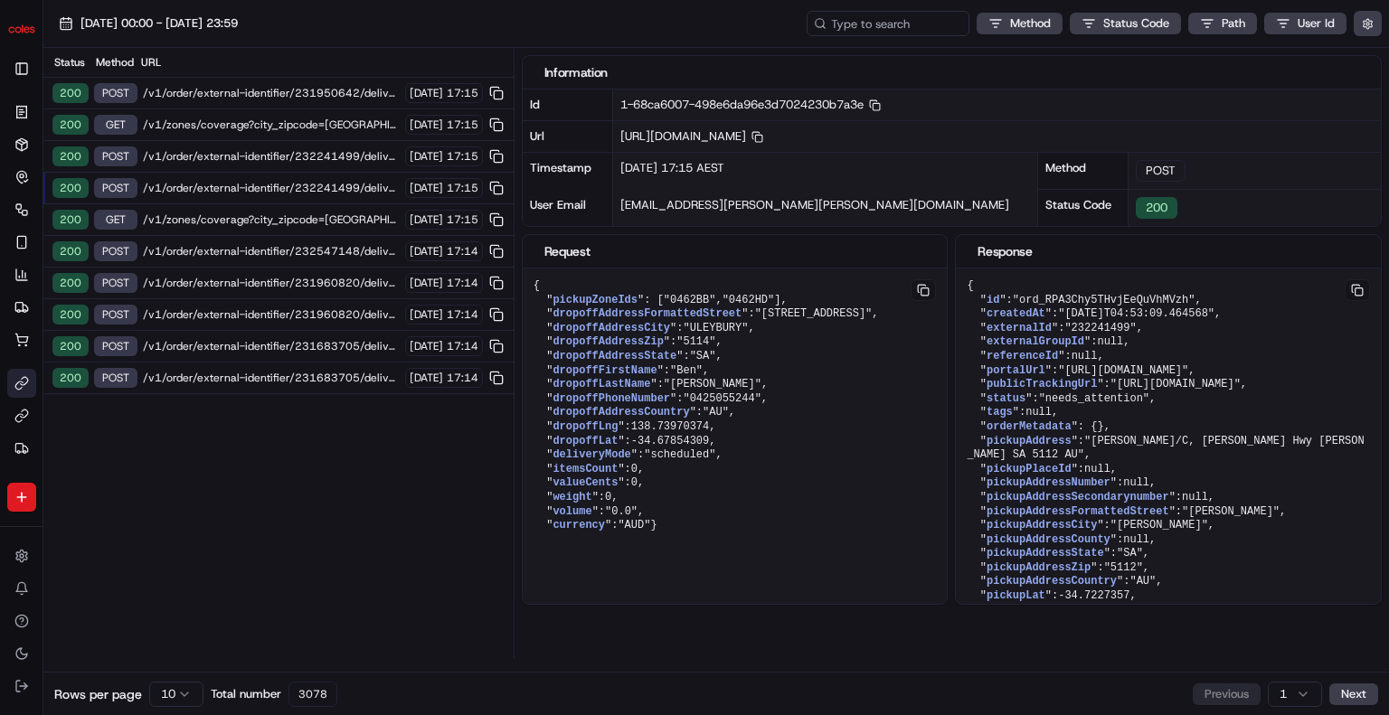
click at [300, 190] on span "/v1/order/external-identifier/232241499/delivery-window" at bounding box center [271, 188] width 257 height 14
click at [284, 151] on span "/v1/order/external-identifier/232241499/delivery-window/book" at bounding box center [271, 156] width 257 height 14
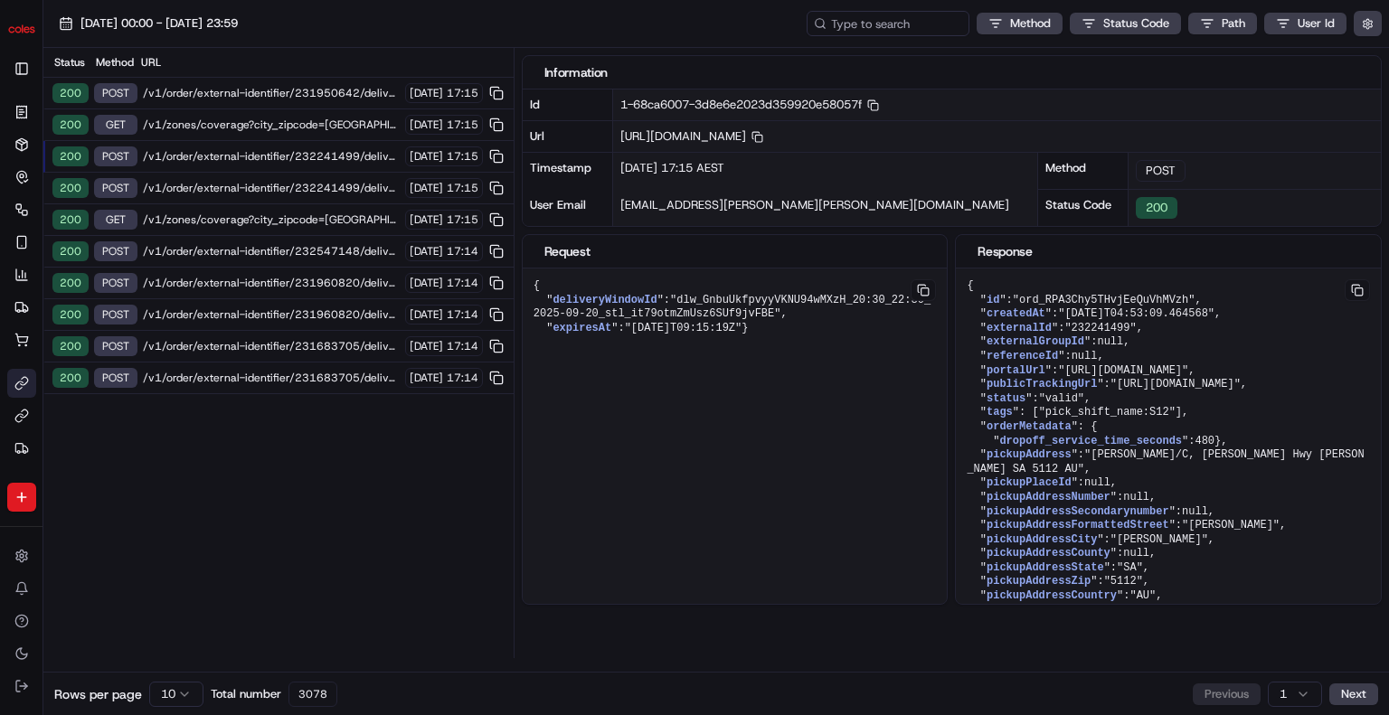
click at [279, 184] on span "/v1/order/external-identifier/232241499/delivery-window" at bounding box center [271, 188] width 257 height 14
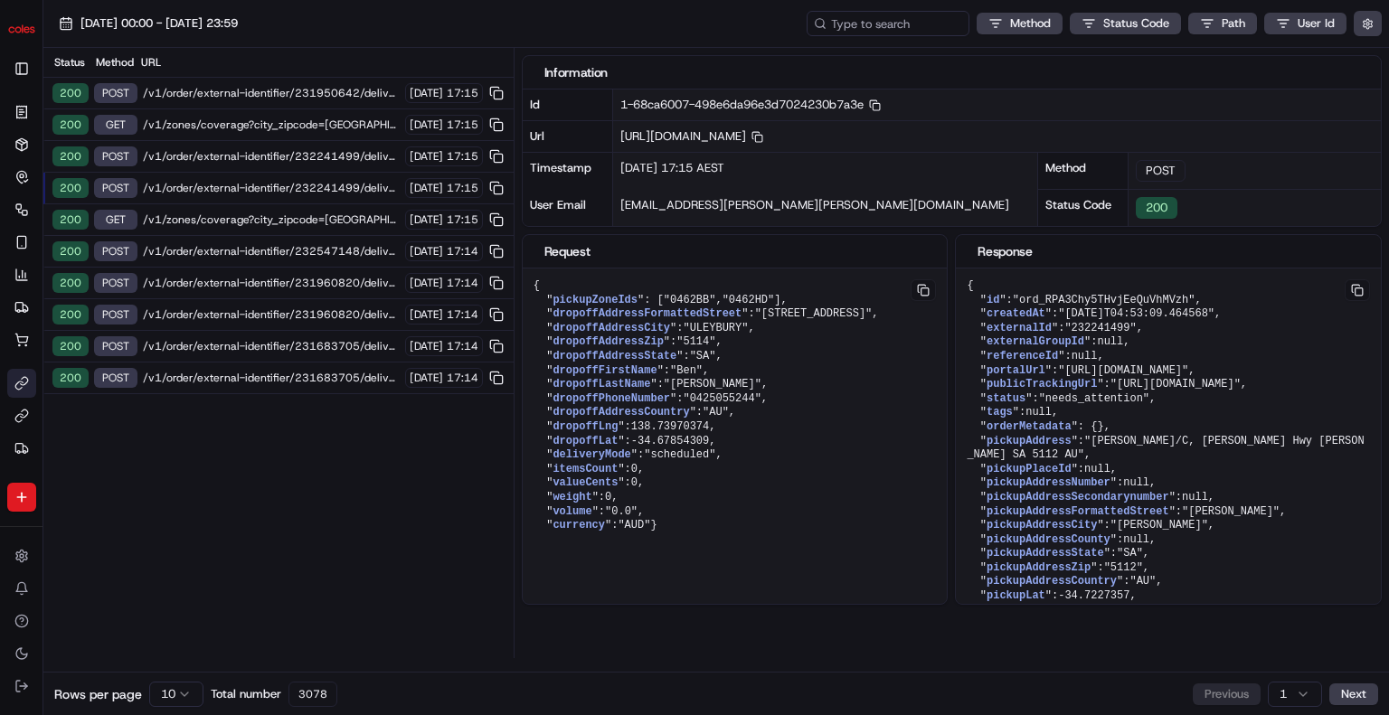
click at [24, 61] on button "Toggle Sidebar" at bounding box center [21, 68] width 29 height 29
